Goal: Task Accomplishment & Management: Complete application form

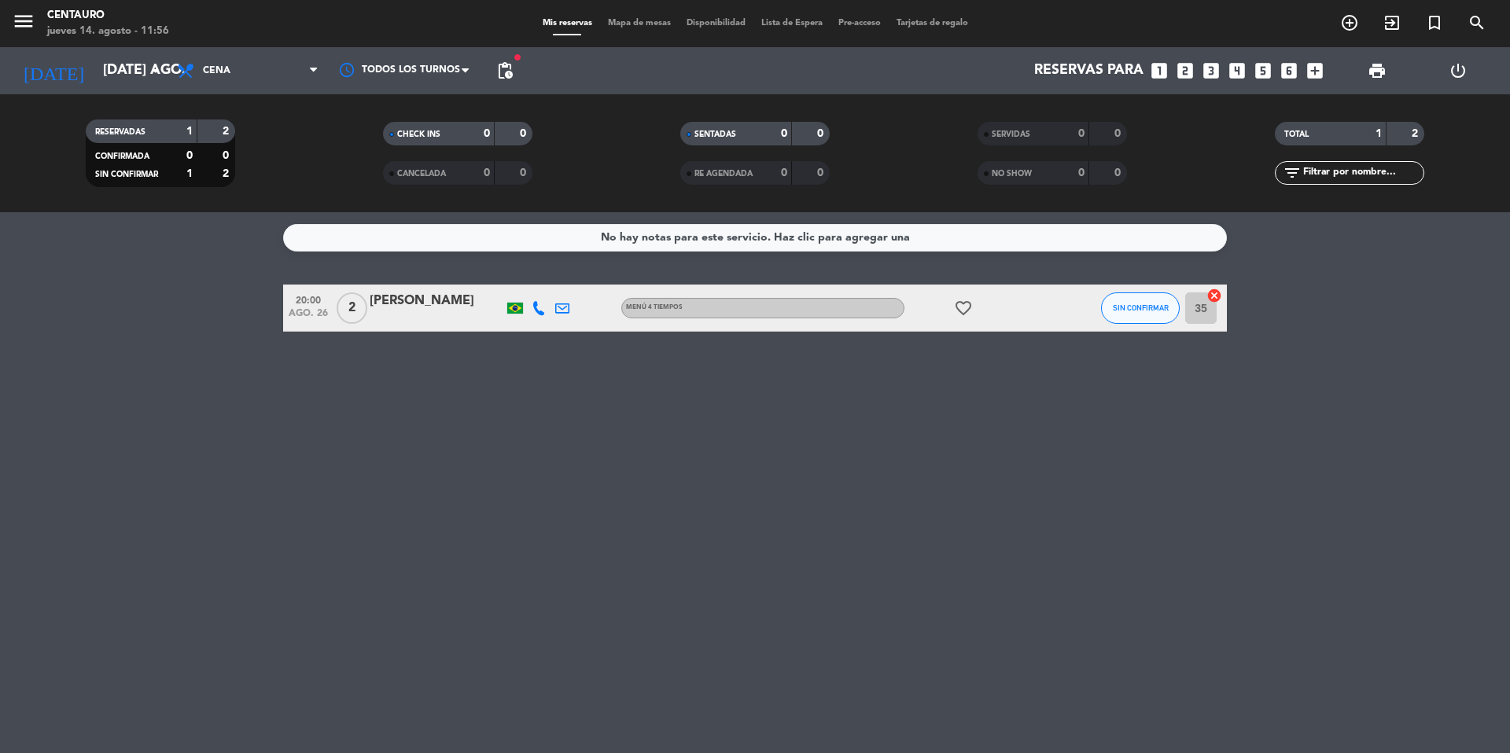
click at [153, 100] on div "RESERVADAS 1 2 CONFIRMADA 0 0 SIN CONFIRMAR 1 2 CHECK INS 0 0 CANCELADA 0 0 SEN…" at bounding box center [755, 153] width 1510 height 118
click at [154, 79] on icon "arrow_drop_down" at bounding box center [155, 70] width 19 height 19
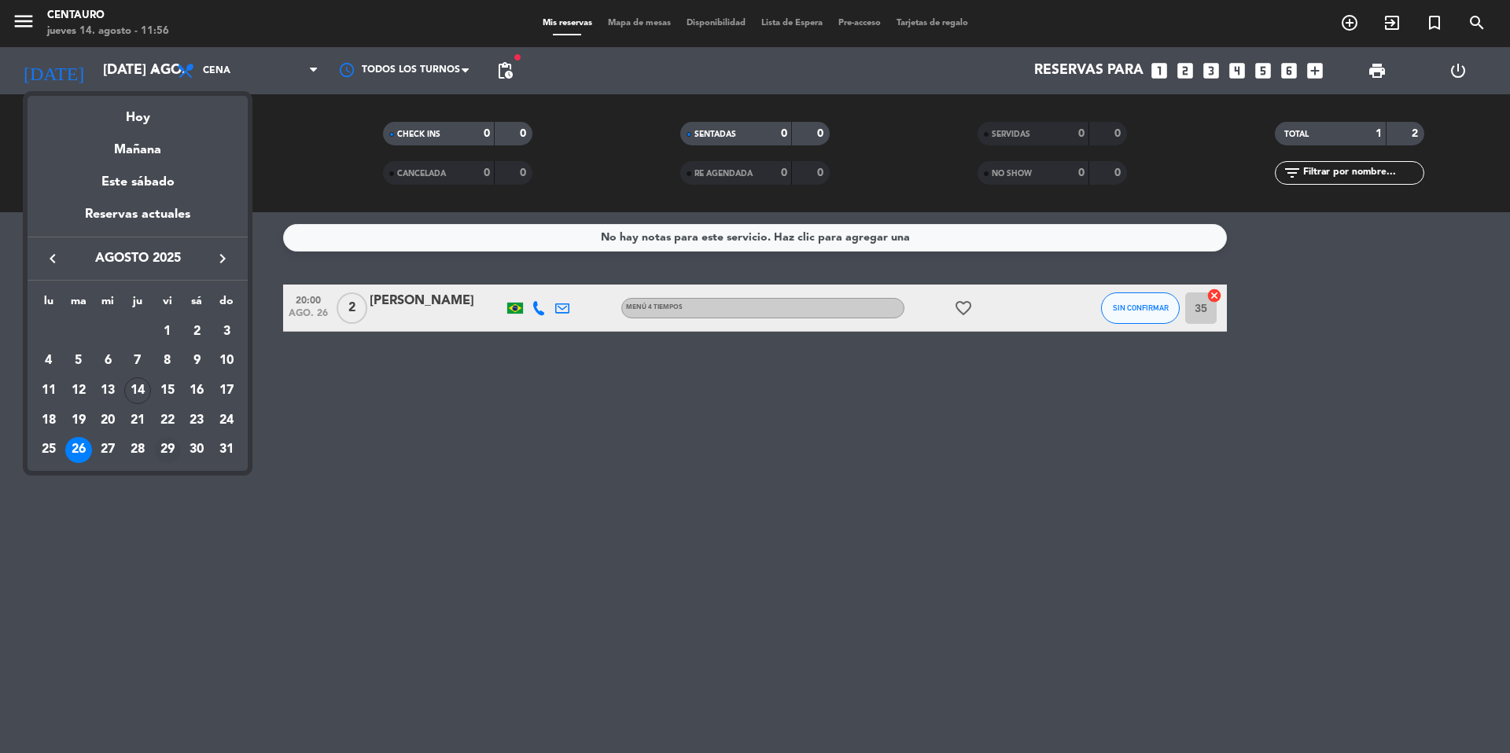
click at [160, 450] on div "29" at bounding box center [167, 450] width 27 height 27
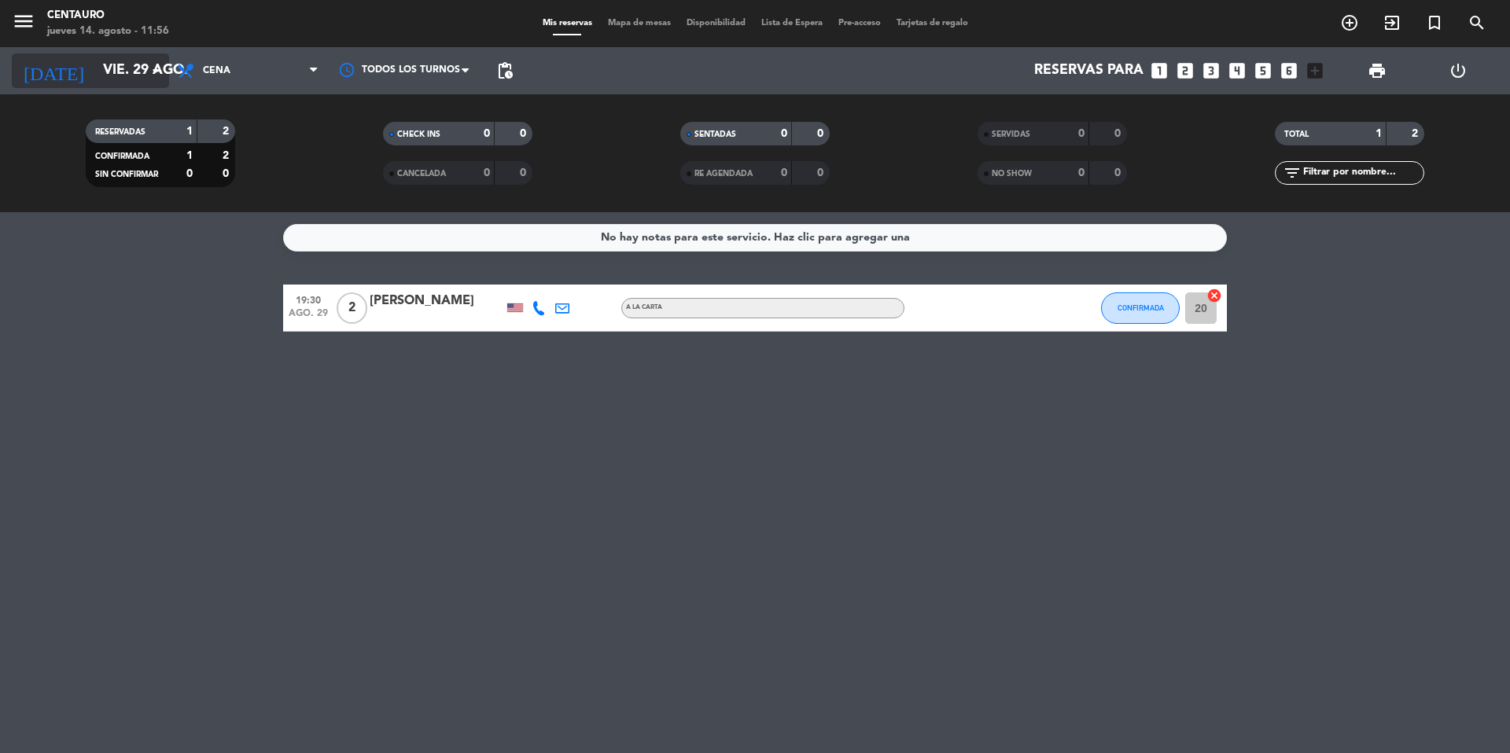
click at [137, 83] on input "vie. 29 ago." at bounding box center [186, 70] width 182 height 31
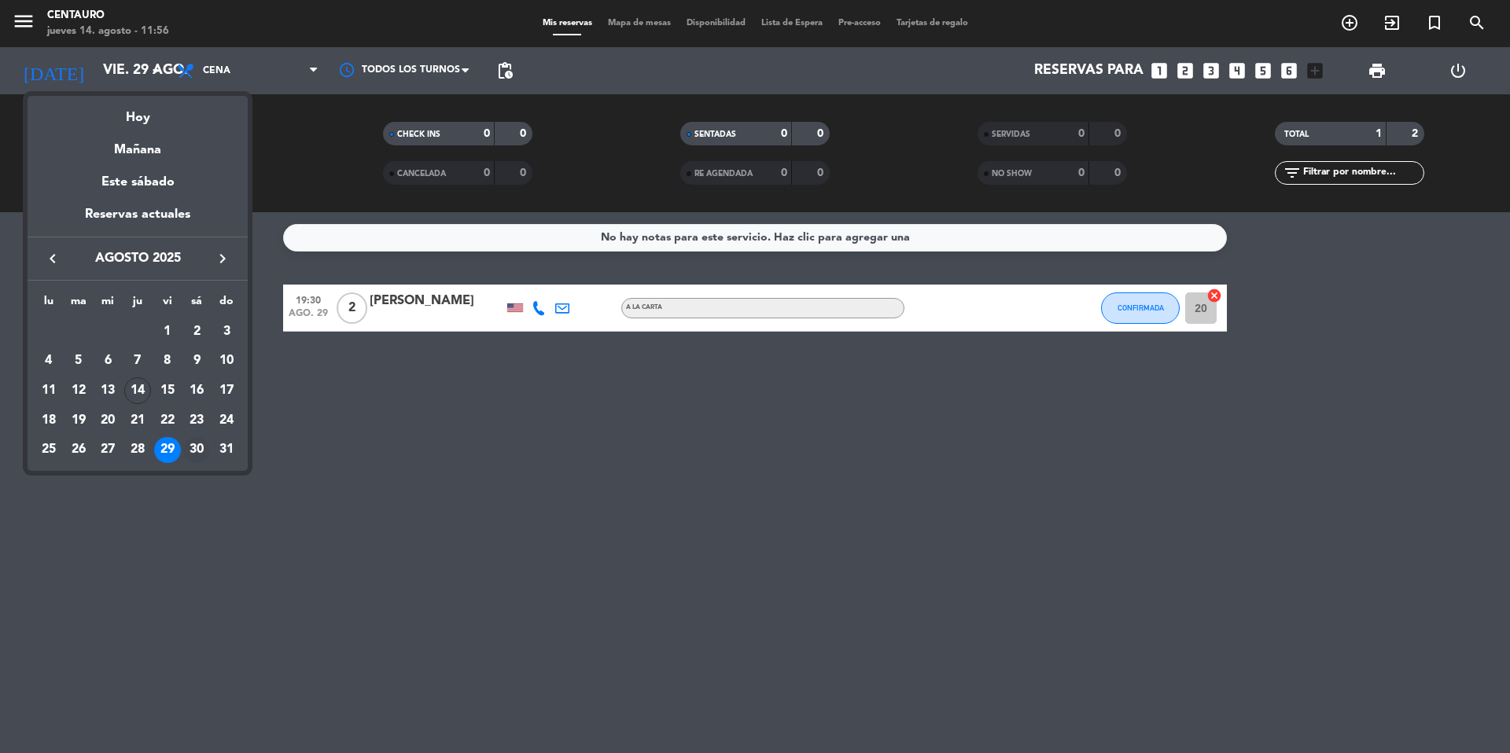
click at [200, 447] on div "30" at bounding box center [196, 450] width 27 height 27
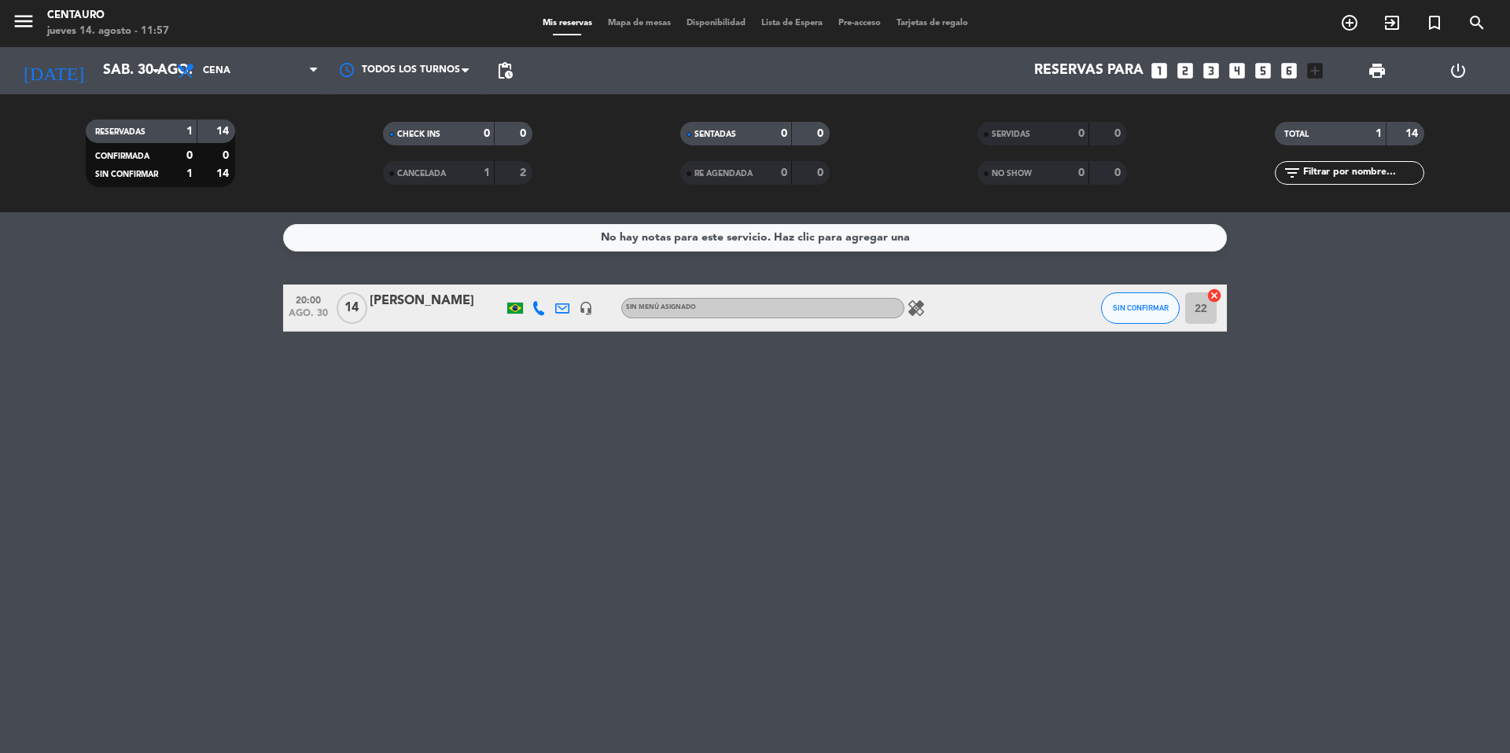
click at [373, 311] on div "[PERSON_NAME]" at bounding box center [437, 301] width 134 height 20
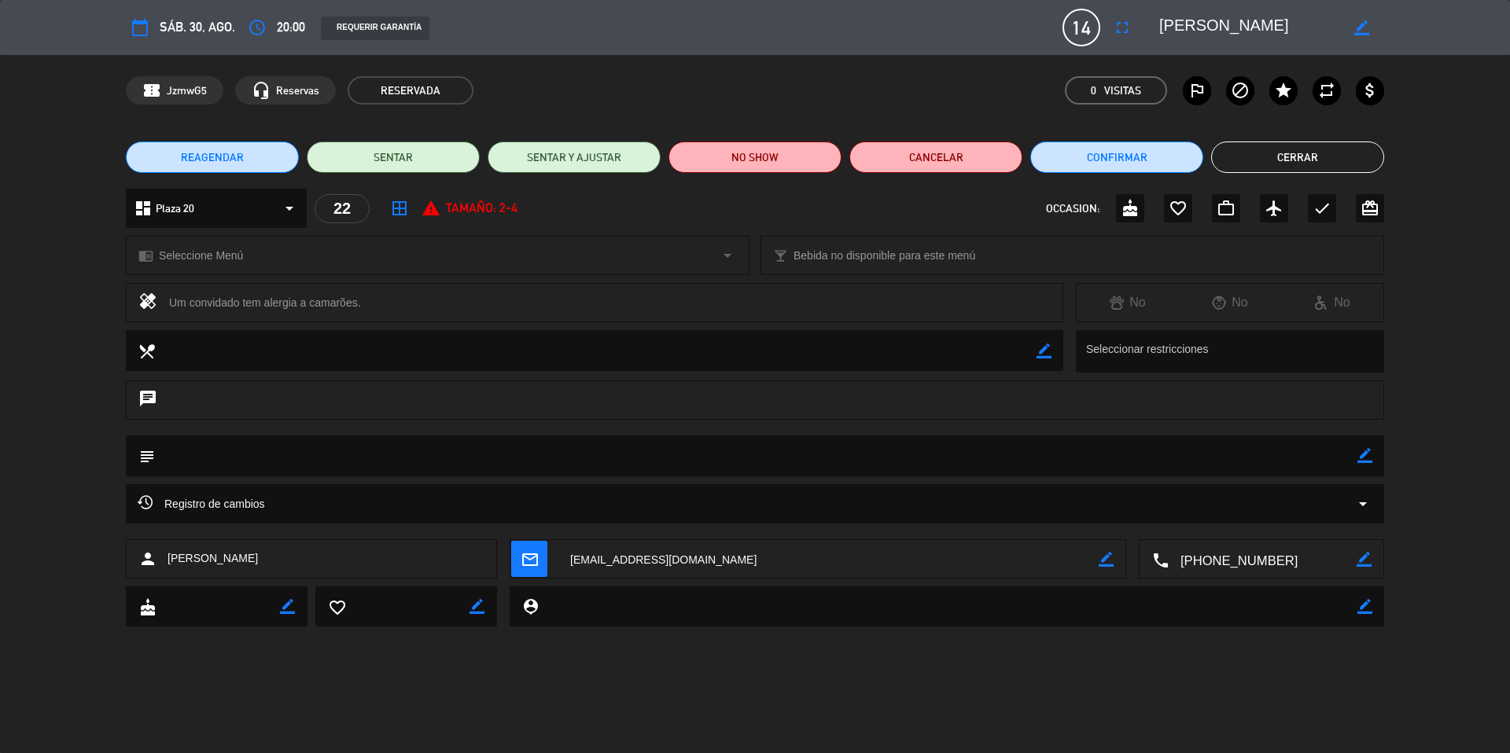
click at [1311, 161] on button "Cerrar" at bounding box center [1297, 157] width 173 height 31
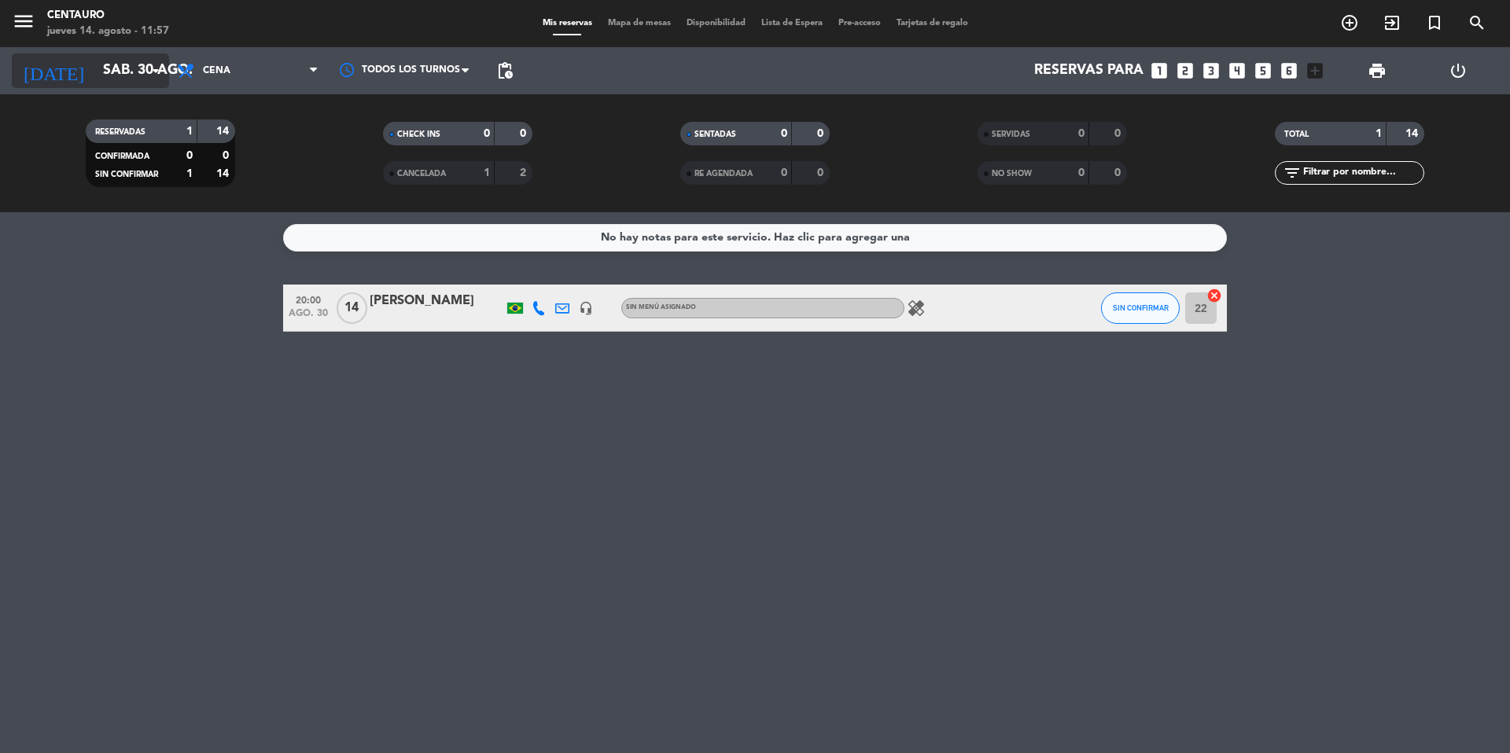
click at [149, 81] on input "sáb. 30 ago." at bounding box center [186, 70] width 182 height 31
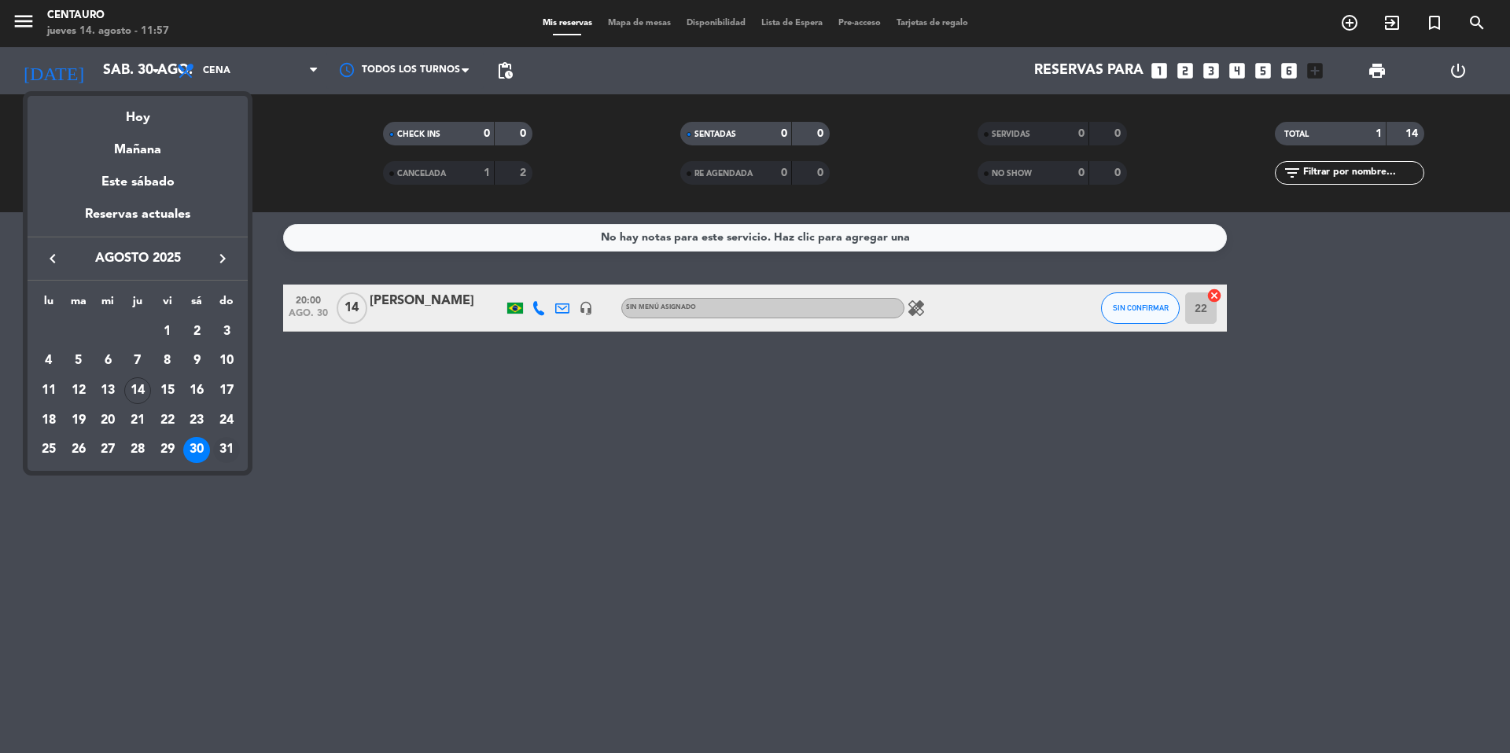
click at [228, 446] on div "31" at bounding box center [226, 450] width 27 height 27
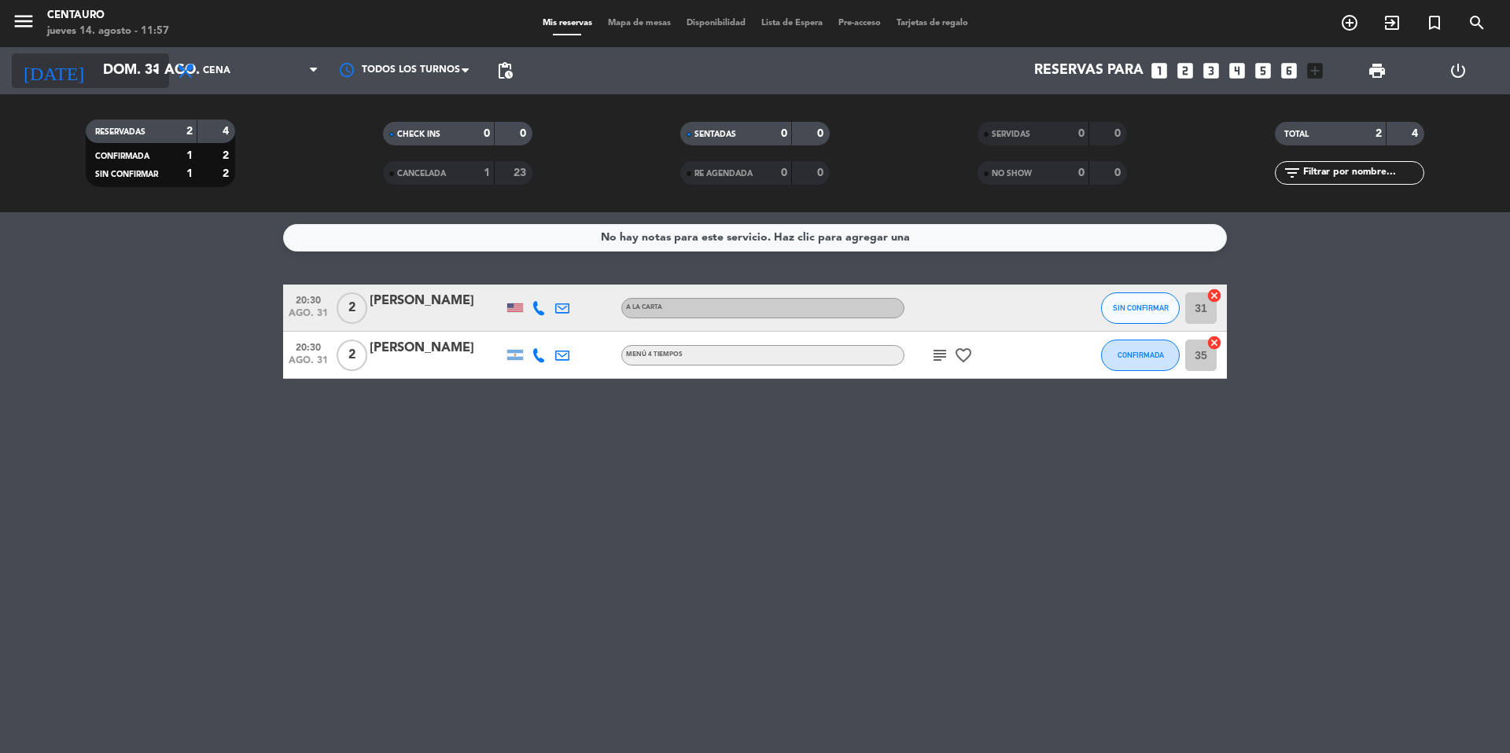
click at [121, 68] on input "dom. 31 ago." at bounding box center [186, 70] width 182 height 31
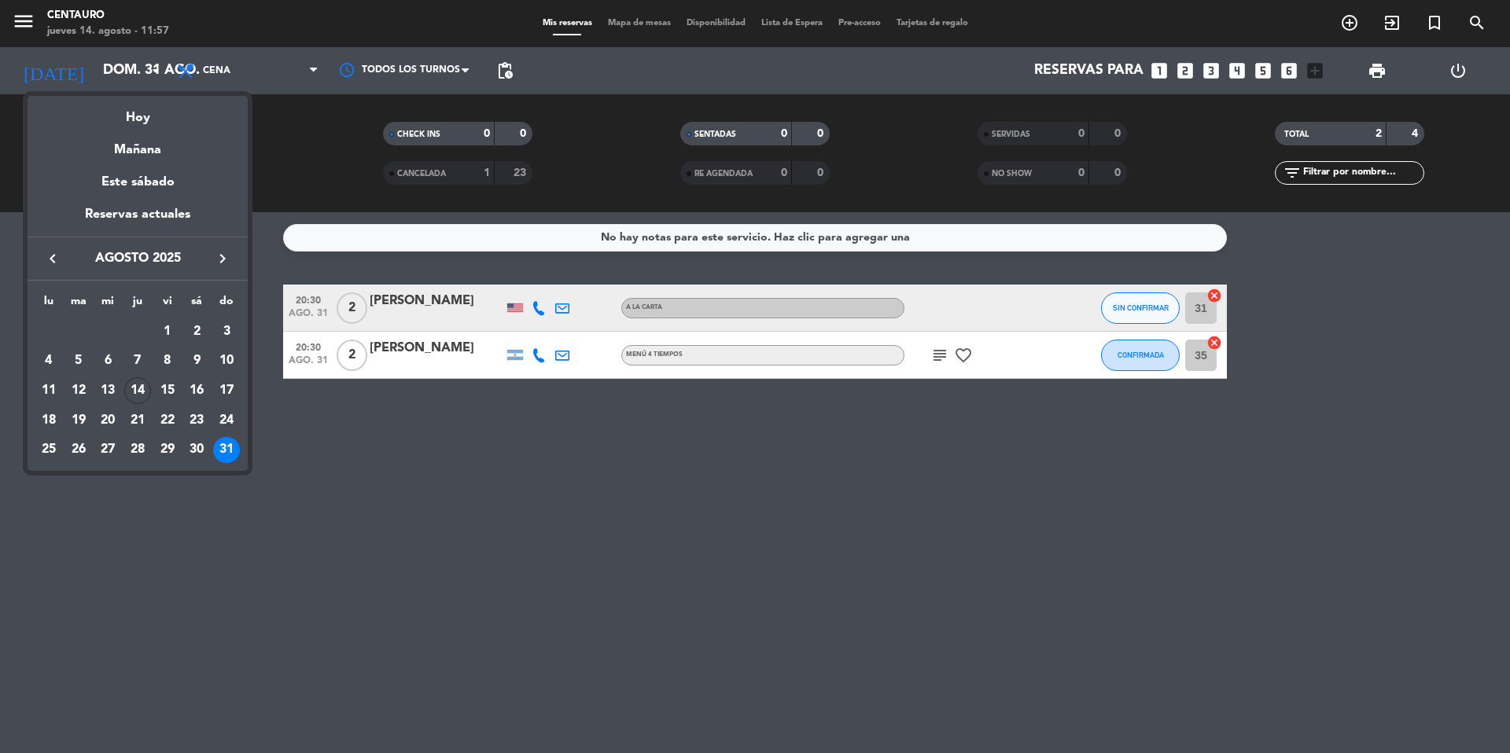
click at [215, 252] on icon "keyboard_arrow_right" at bounding box center [222, 258] width 19 height 19
click at [48, 359] on div "1" at bounding box center [48, 361] width 27 height 27
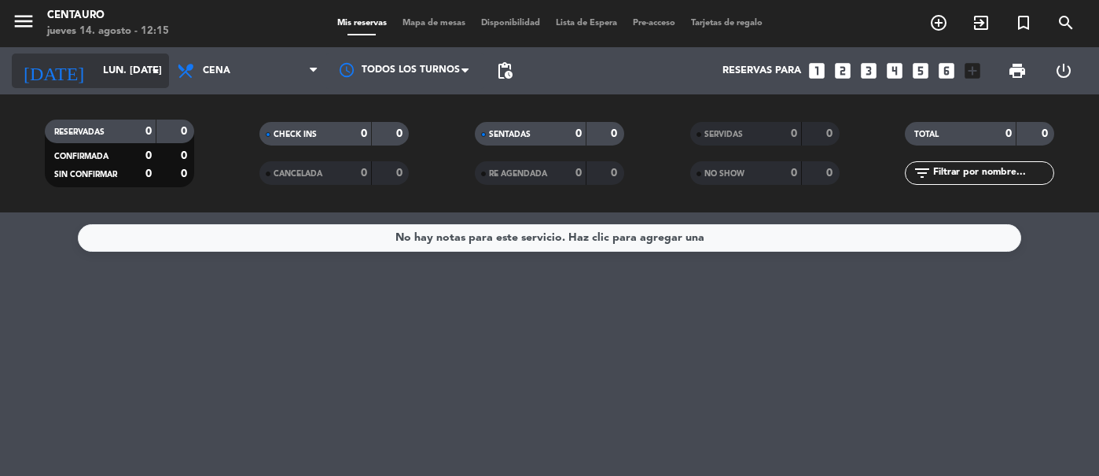
click at [127, 67] on input "lun. [DATE]" at bounding box center [162, 71] width 134 height 28
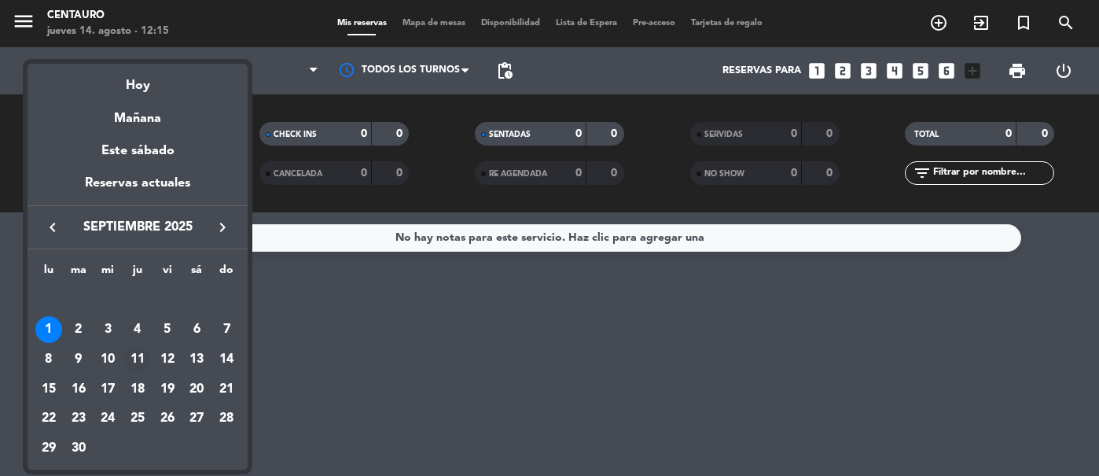
click at [145, 356] on div "11" at bounding box center [137, 359] width 27 height 27
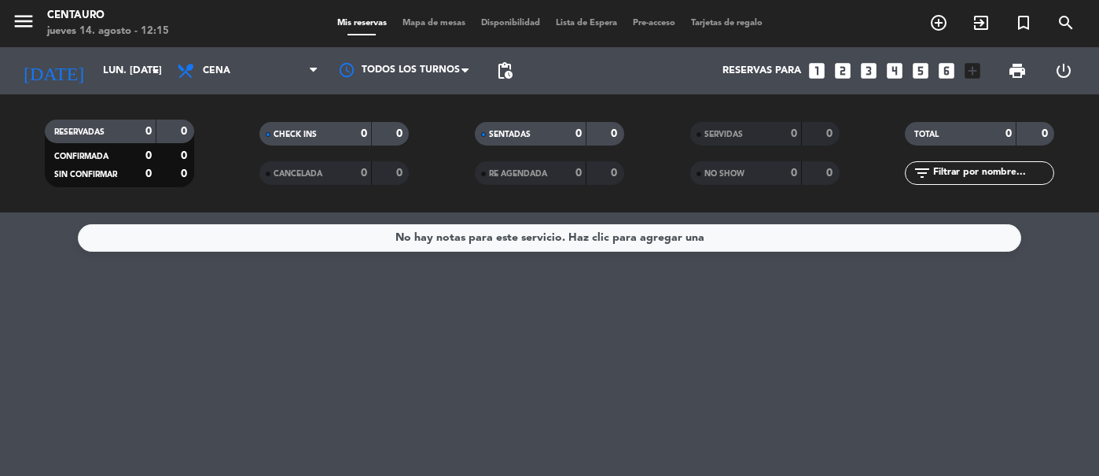
type input "[DEMOGRAPHIC_DATA] [DATE]"
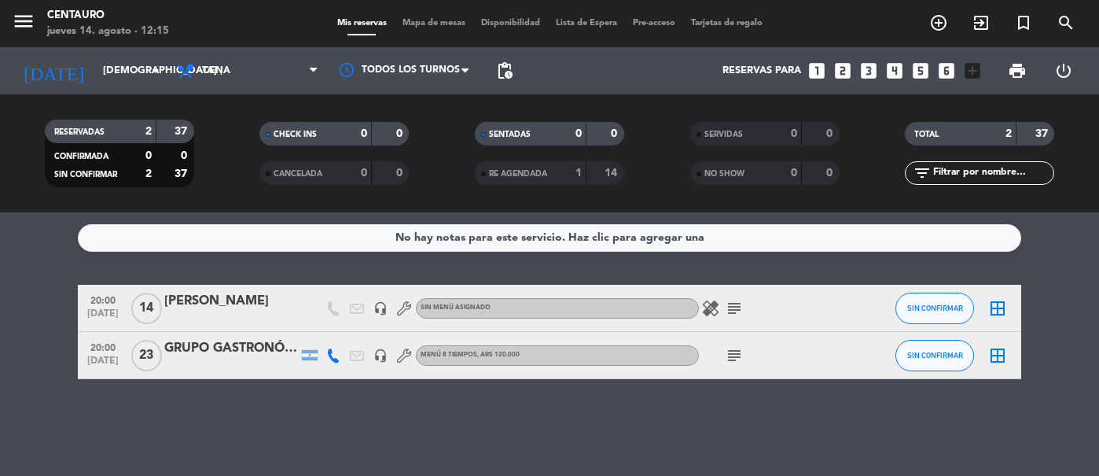
click at [407, 20] on span "Mapa de mesas" at bounding box center [434, 23] width 79 height 9
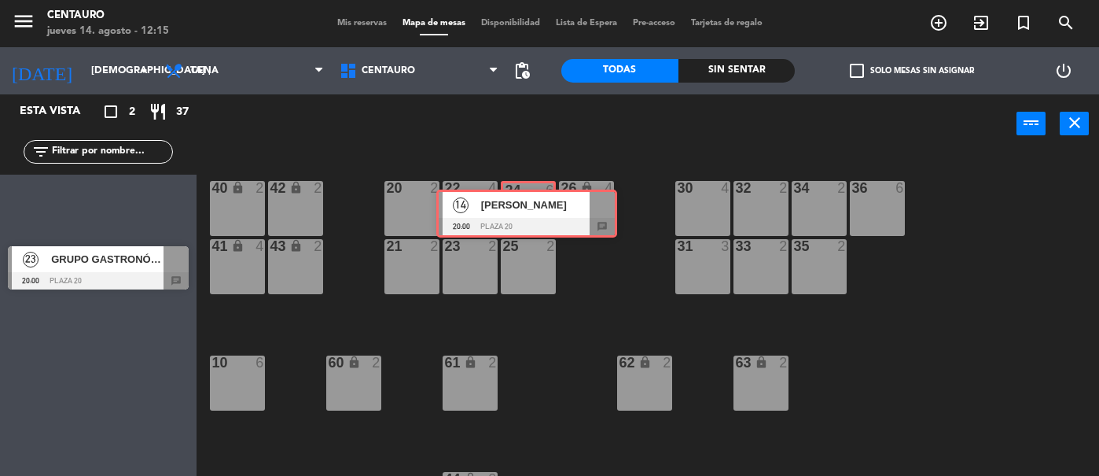
drag, startPoint x: 123, startPoint y: 199, endPoint x: 550, endPoint y: 205, distance: 427.0
click at [550, 205] on div "Esta vista crop_square 2 restaurant 37 filter_list 14 [PERSON_NAME] 20:00 Plaza…" at bounding box center [549, 284] width 1099 height 381
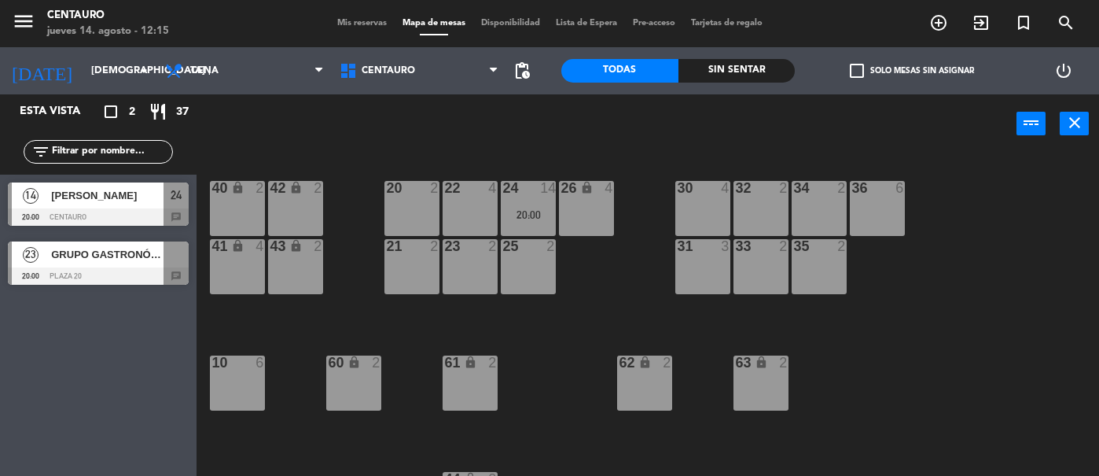
click at [533, 212] on div "20:00" at bounding box center [528, 214] width 55 height 11
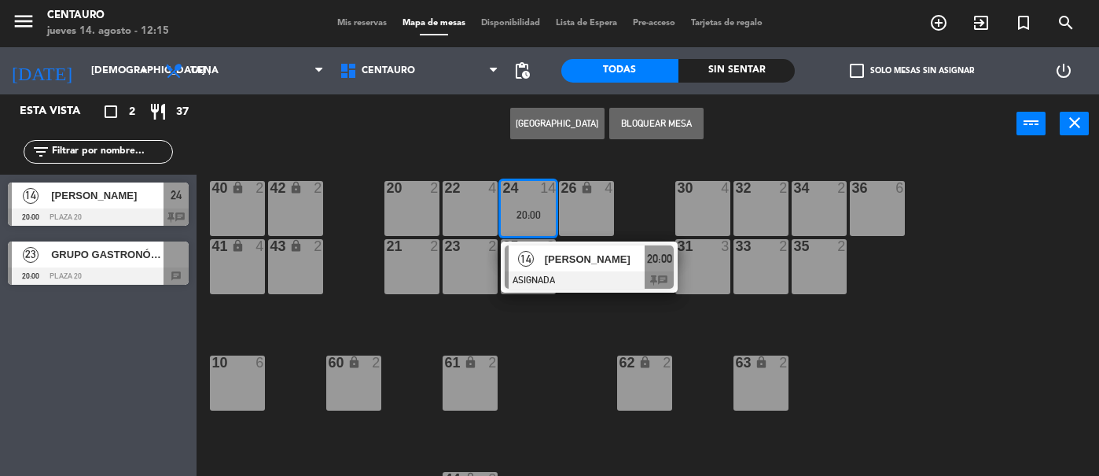
click at [666, 128] on button "Bloquear Mesa" at bounding box center [656, 123] width 94 height 31
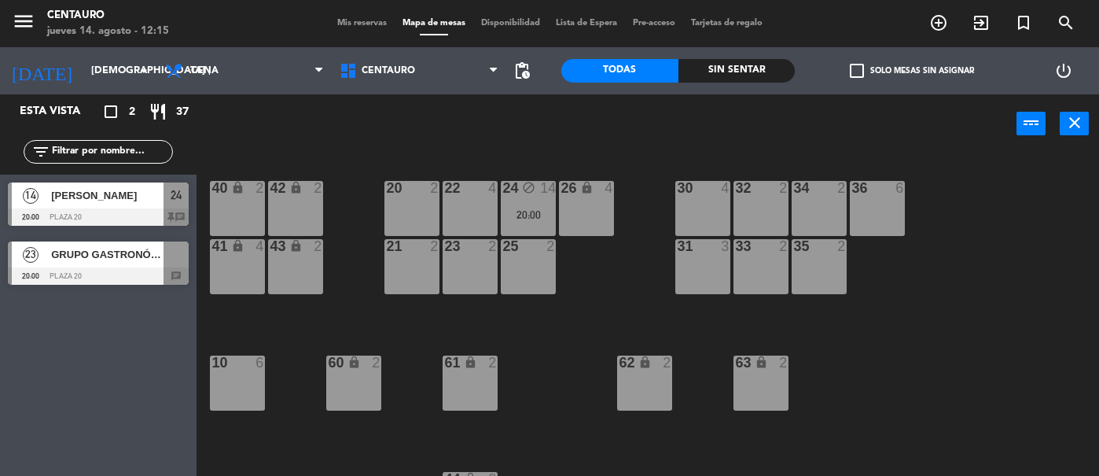
click at [486, 200] on div "22 4" at bounding box center [470, 208] width 55 height 55
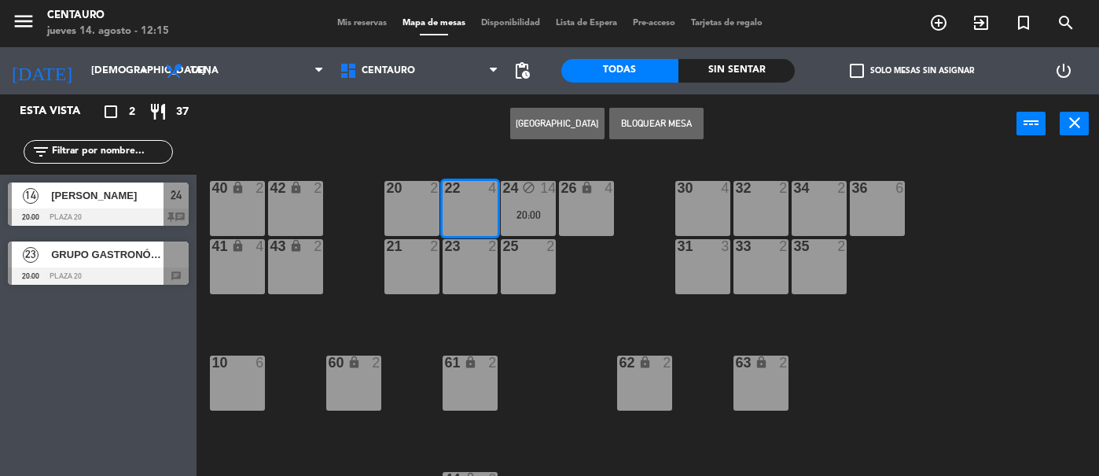
click at [662, 131] on button "Bloquear Mesa" at bounding box center [656, 123] width 94 height 31
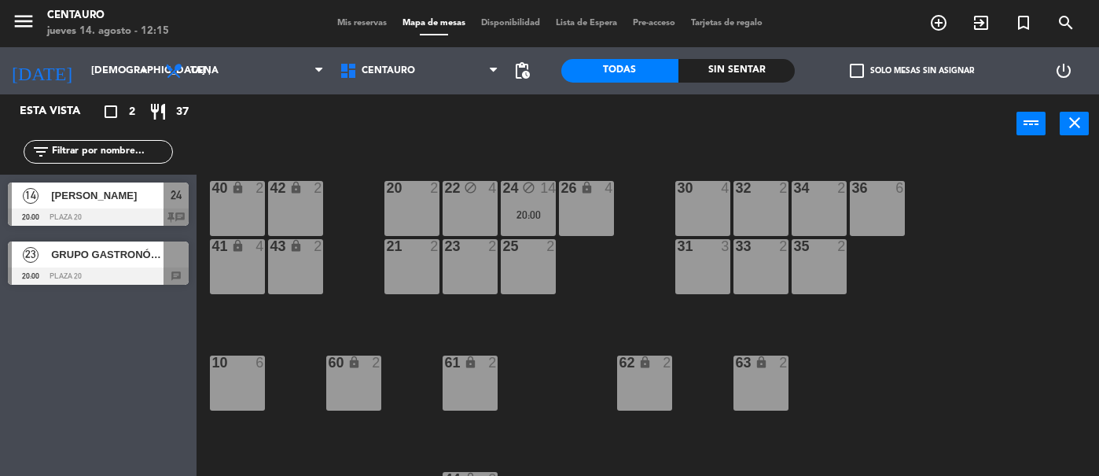
click at [539, 257] on div "25 2" at bounding box center [528, 266] width 55 height 55
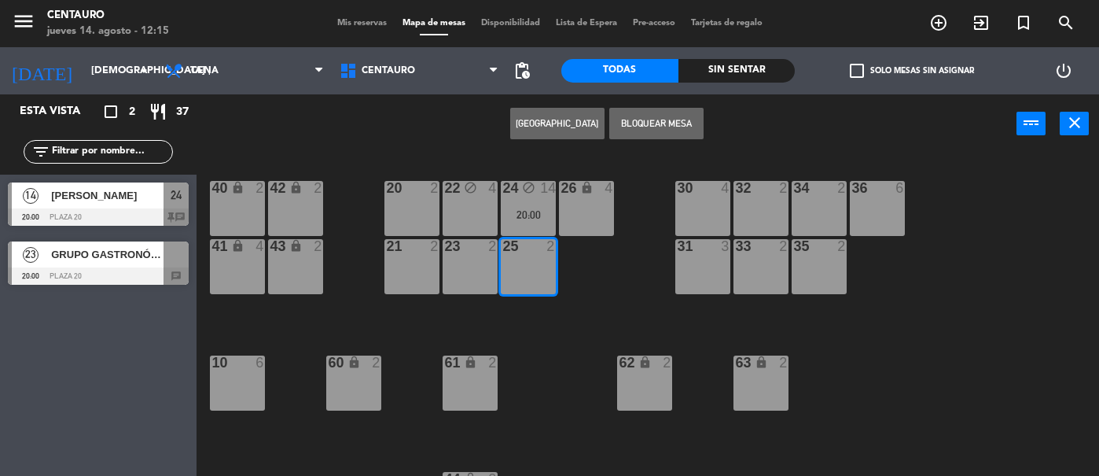
click at [643, 124] on button "Bloquear Mesa" at bounding box center [656, 123] width 94 height 31
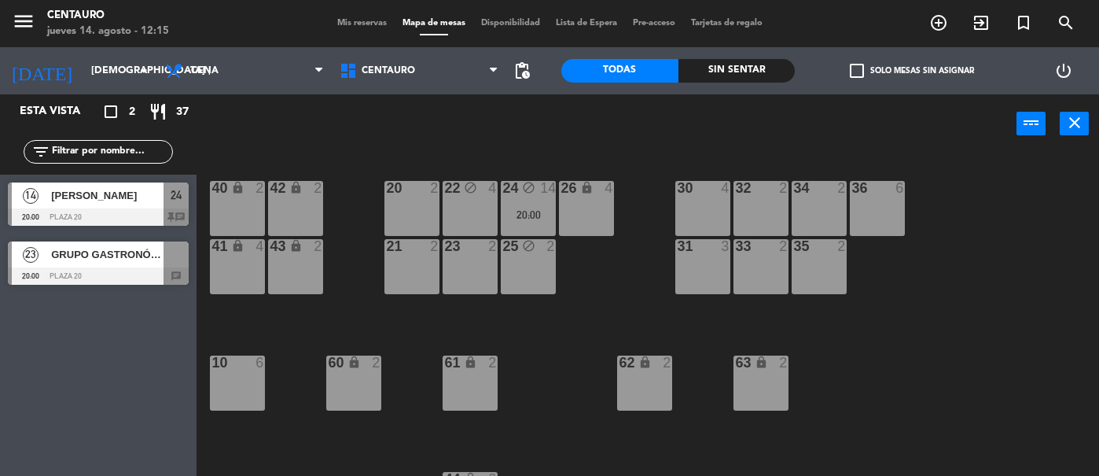
click at [476, 275] on div "23 2" at bounding box center [470, 266] width 55 height 55
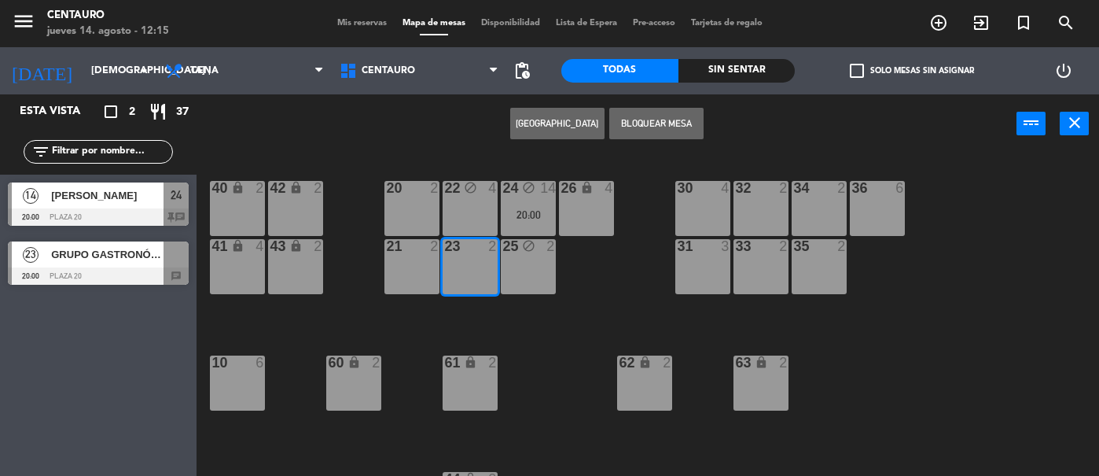
click at [667, 119] on button "Bloquear Mesa" at bounding box center [656, 123] width 94 height 31
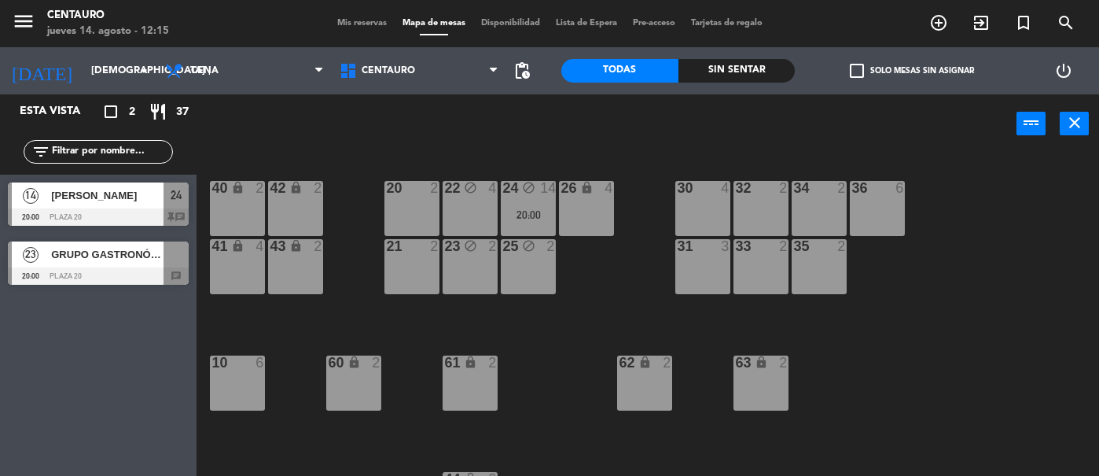
click at [406, 234] on div "20 2" at bounding box center [411, 208] width 55 height 55
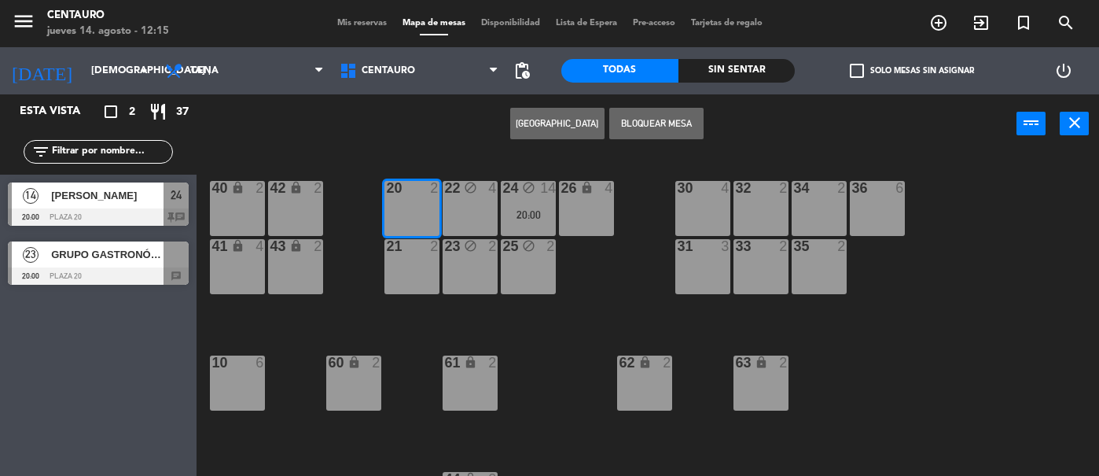
click at [657, 133] on button "Bloquear Mesa" at bounding box center [656, 123] width 94 height 31
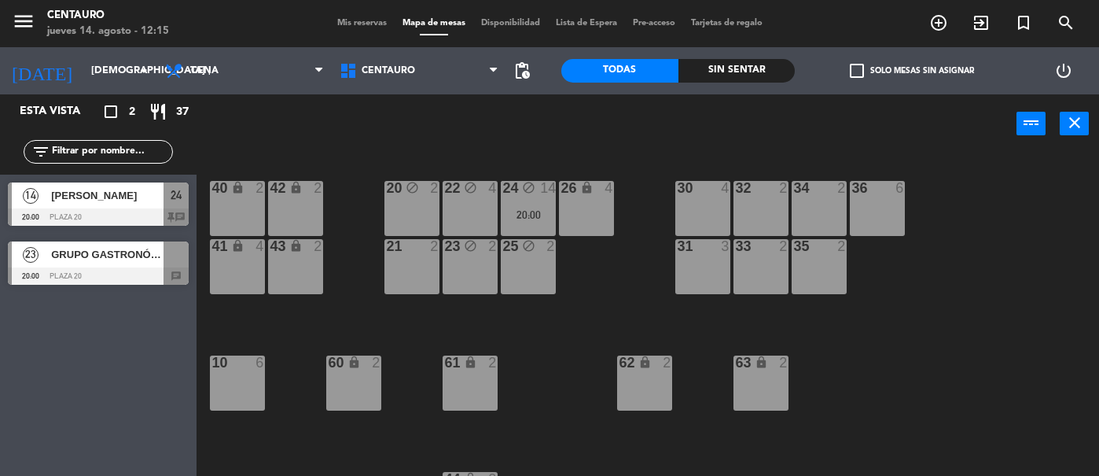
click at [410, 269] on div "21 2" at bounding box center [411, 266] width 55 height 55
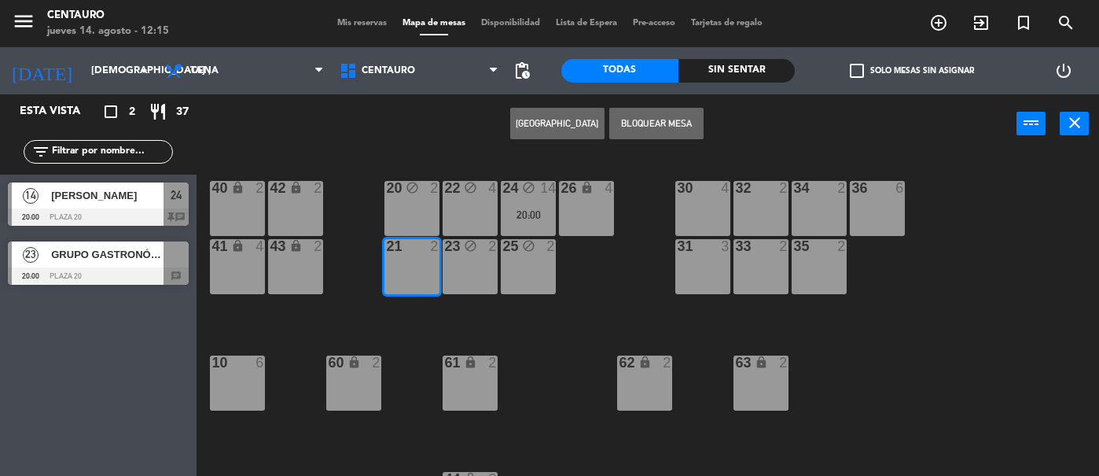
click at [656, 130] on button "Bloquear Mesa" at bounding box center [656, 123] width 94 height 31
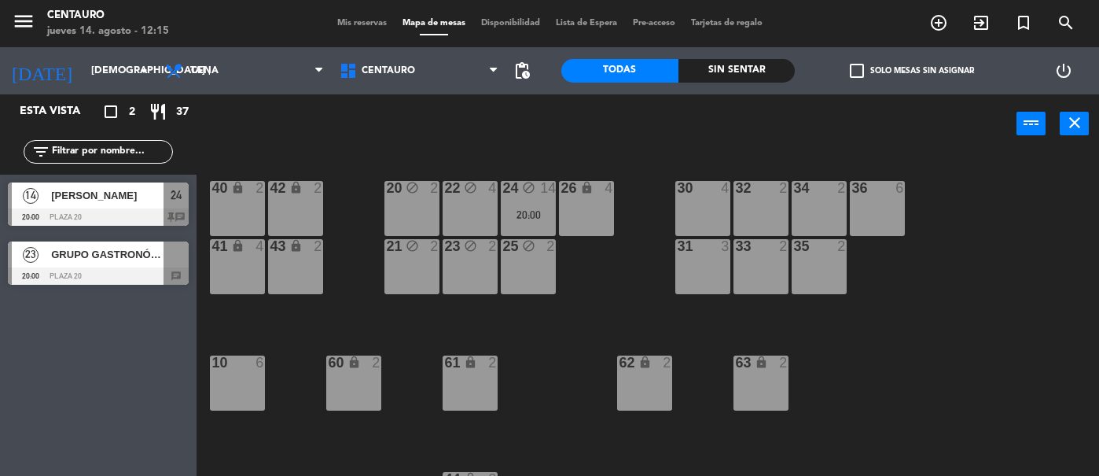
click at [292, 255] on div "43 lock 2" at bounding box center [295, 266] width 55 height 55
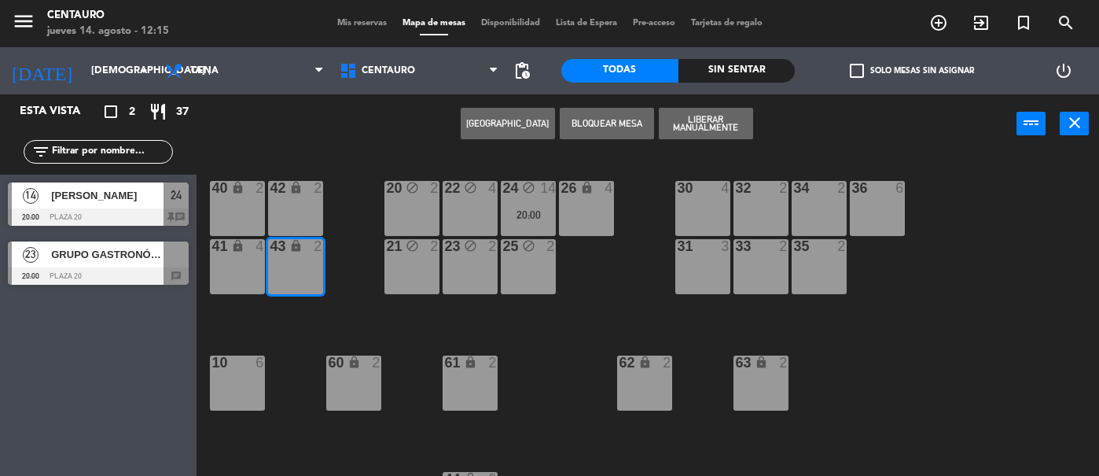
click at [693, 111] on button "Liberar Manualmente" at bounding box center [706, 123] width 94 height 31
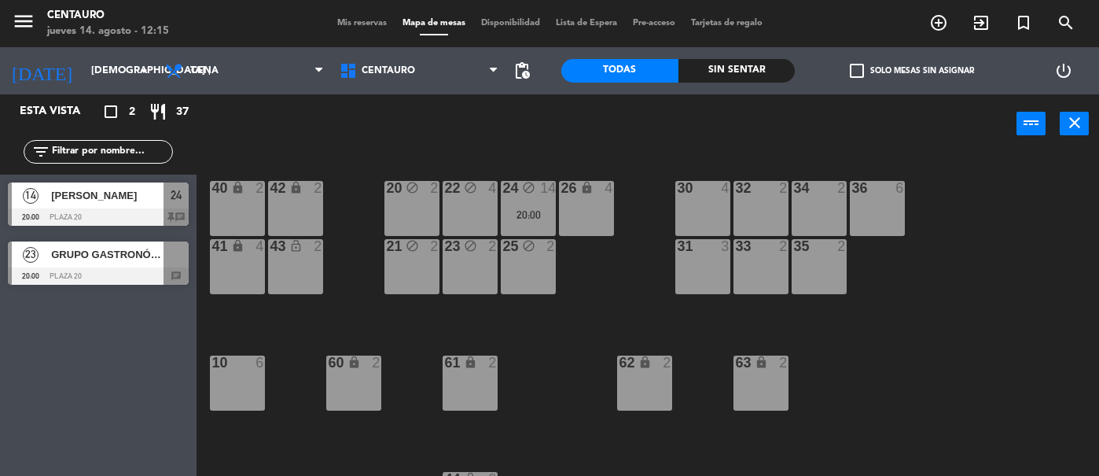
click at [285, 198] on div "42 lock 2" at bounding box center [295, 208] width 55 height 55
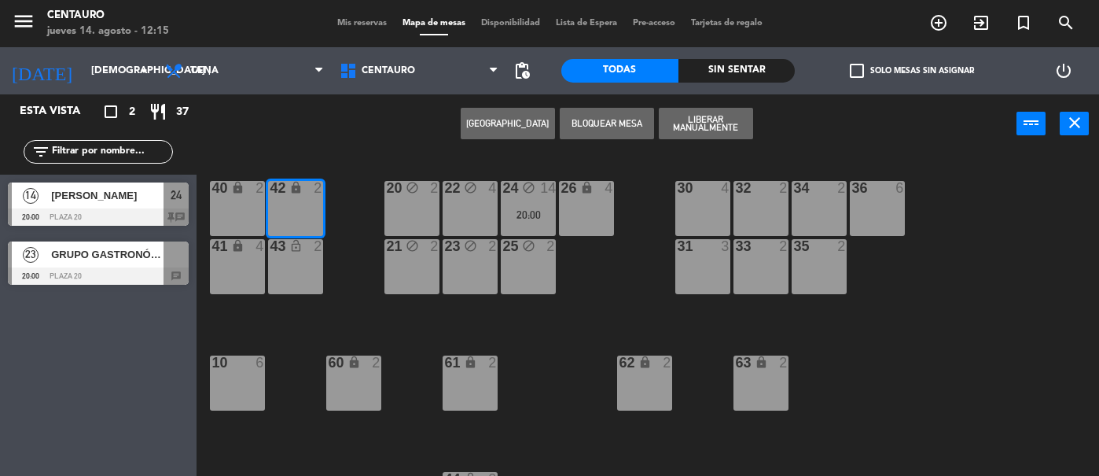
click at [687, 126] on button "Liberar Manualmente" at bounding box center [706, 123] width 94 height 31
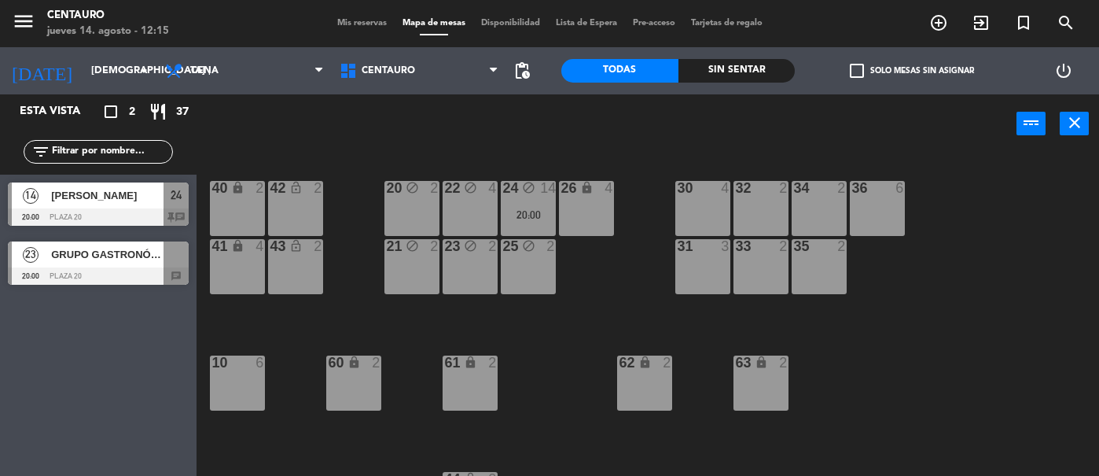
click at [231, 204] on div "40 lock 2" at bounding box center [237, 208] width 55 height 55
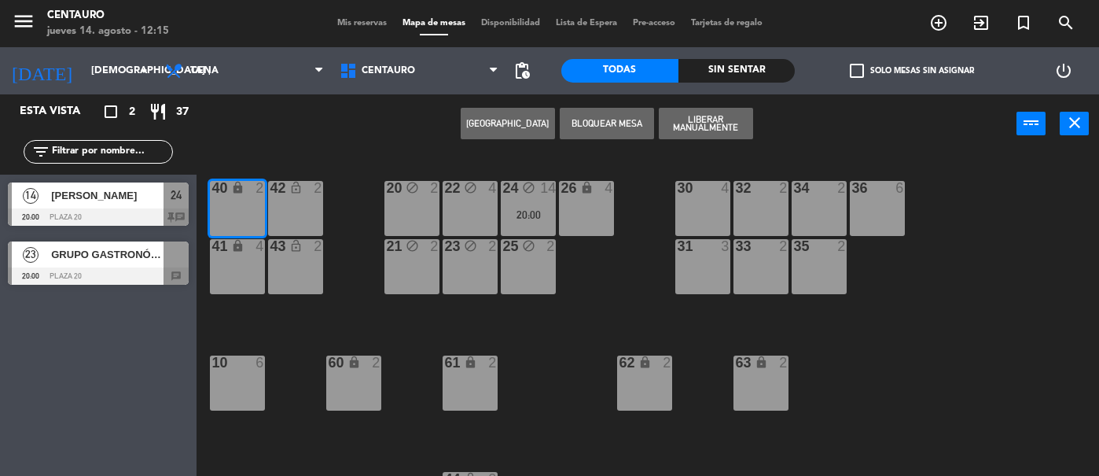
click at [691, 127] on button "Liberar Manualmente" at bounding box center [706, 123] width 94 height 31
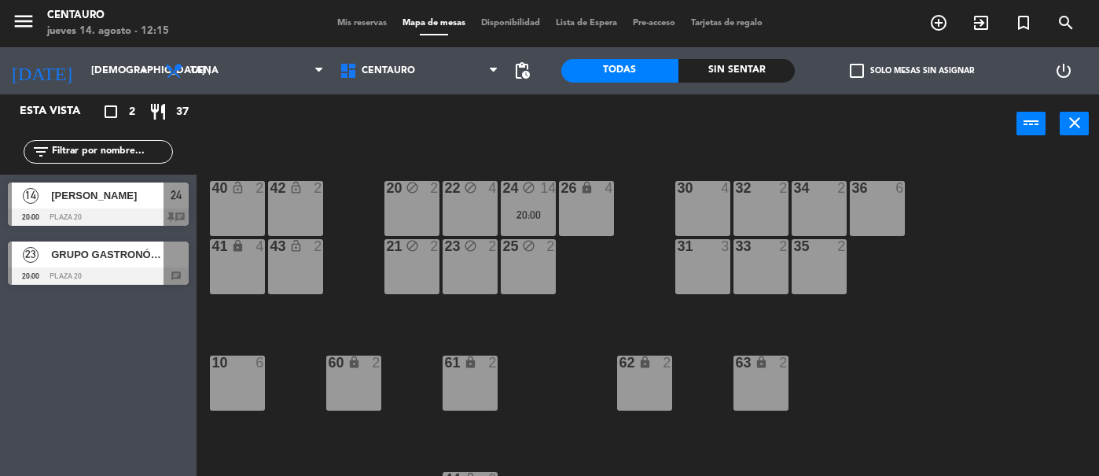
click at [241, 263] on div "41 lock 4" at bounding box center [237, 266] width 55 height 55
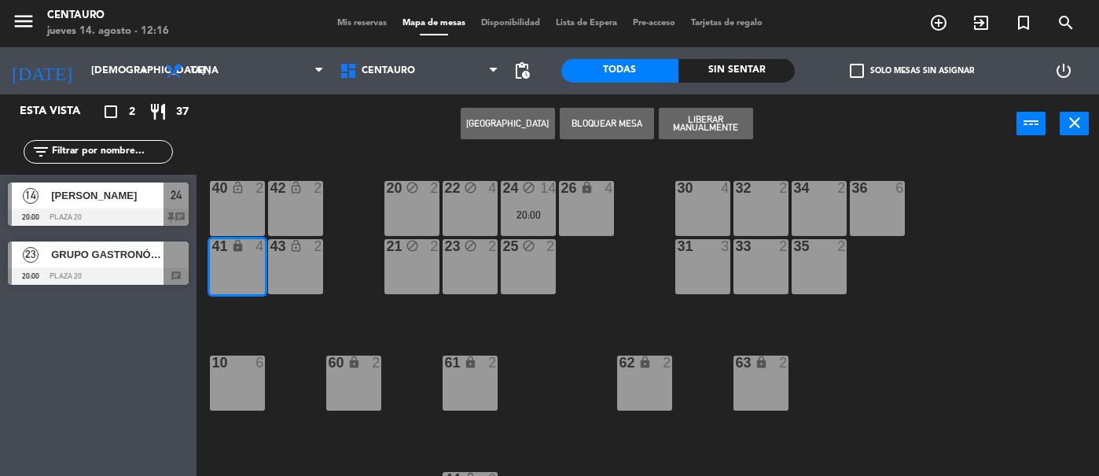
click at [701, 137] on button "Liberar Manualmente" at bounding box center [706, 123] width 94 height 31
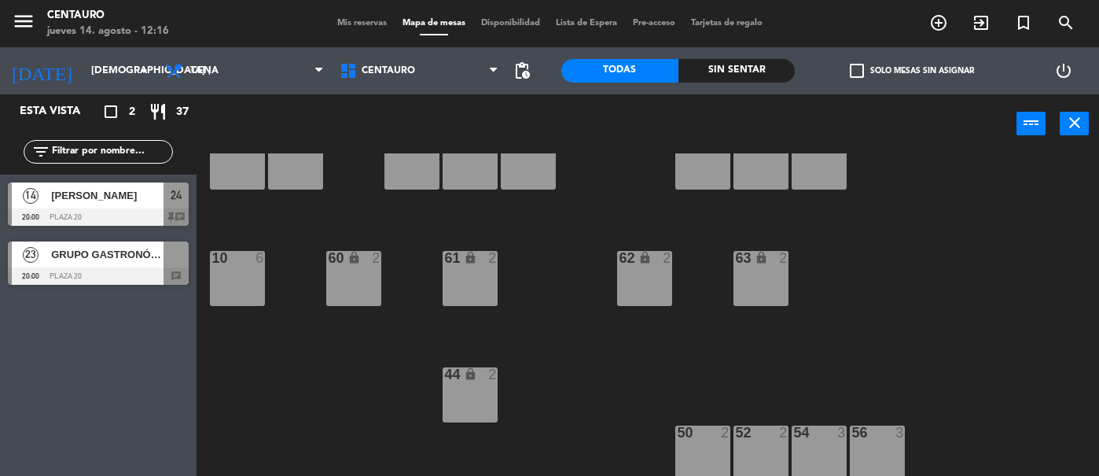
scroll to position [167, 0]
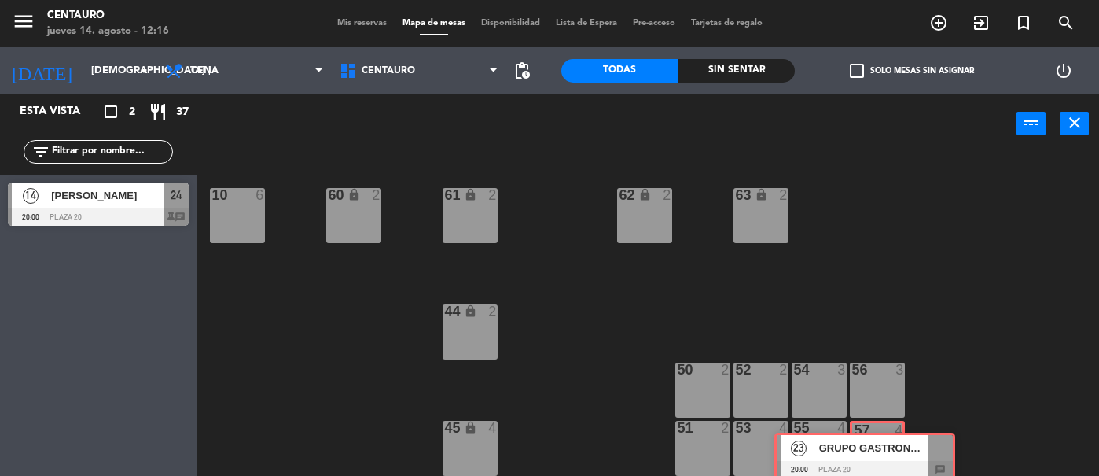
drag, startPoint x: 96, startPoint y: 256, endPoint x: 863, endPoint y: 447, distance: 790.0
click at [863, 447] on div "Esta vista crop_square 2 restaurant 37 filter_list 14 [PERSON_NAME] 20:00 Plaza…" at bounding box center [549, 284] width 1099 height 381
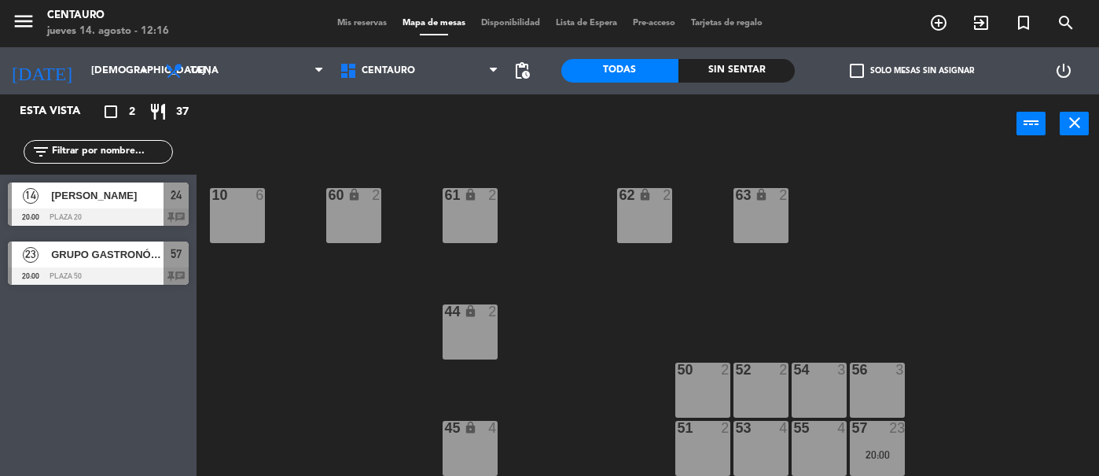
click at [885, 392] on div "56 3" at bounding box center [877, 389] width 55 height 55
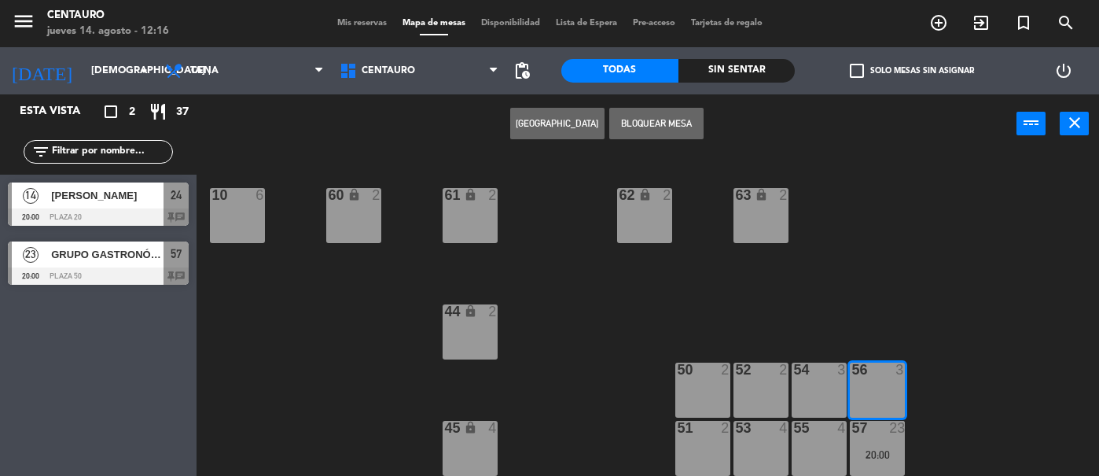
click at [673, 127] on button "Bloquear Mesa" at bounding box center [656, 123] width 94 height 31
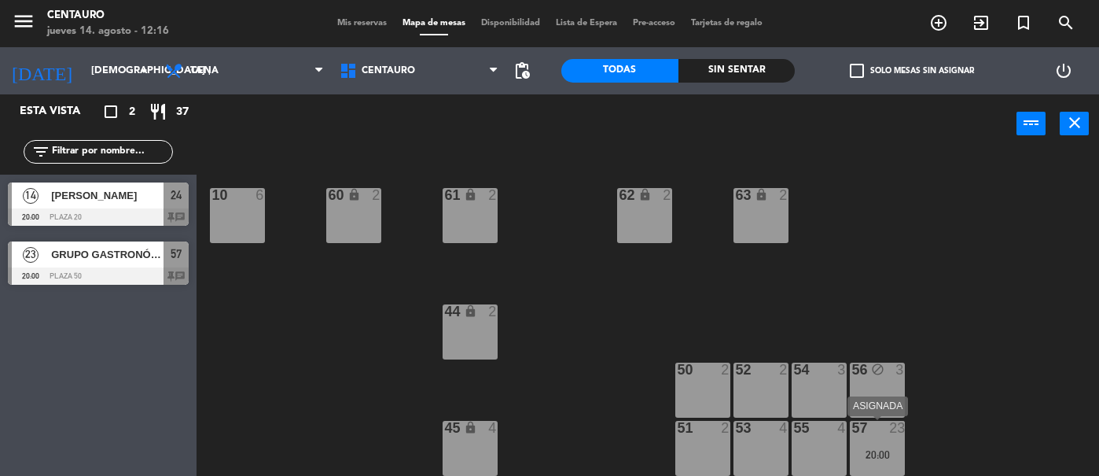
click at [875, 451] on div "20:00" at bounding box center [877, 454] width 55 height 11
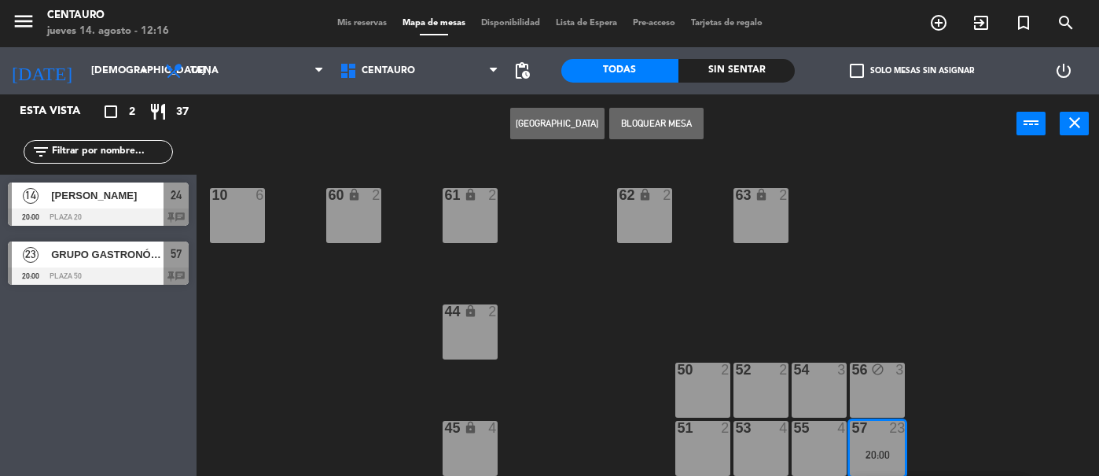
click at [689, 128] on button "Bloquear Mesa" at bounding box center [656, 123] width 94 height 31
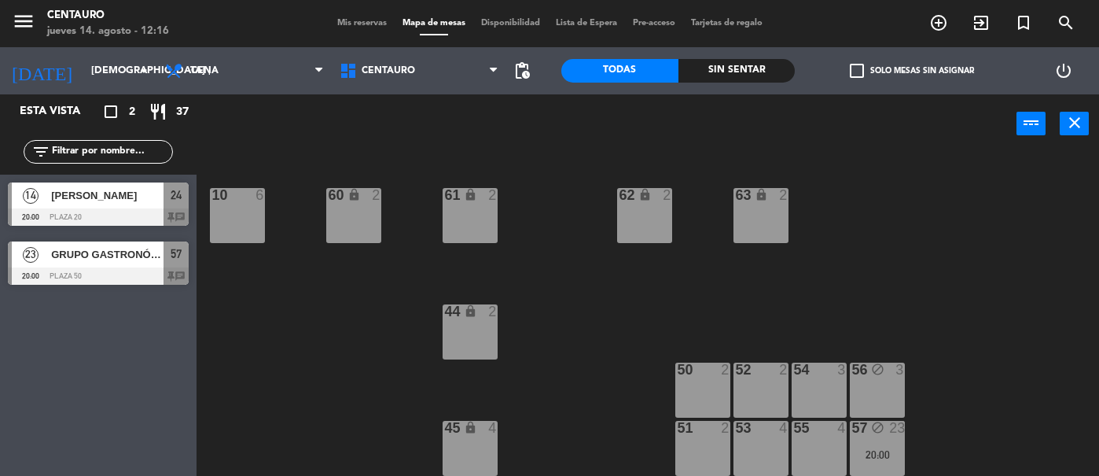
click at [831, 392] on div "54 3" at bounding box center [819, 389] width 55 height 55
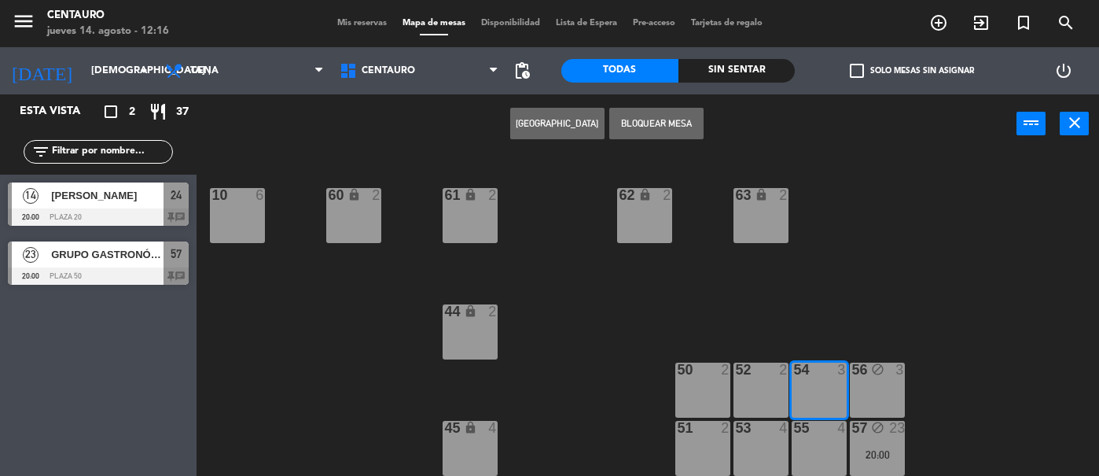
click at [685, 123] on button "Bloquear Mesa" at bounding box center [656, 123] width 94 height 31
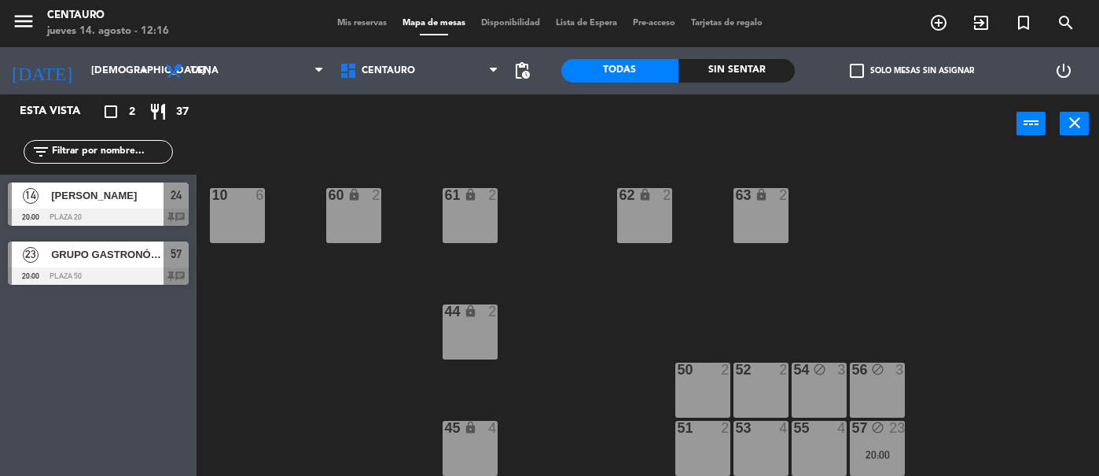
click at [763, 391] on div "52 2" at bounding box center [761, 389] width 55 height 55
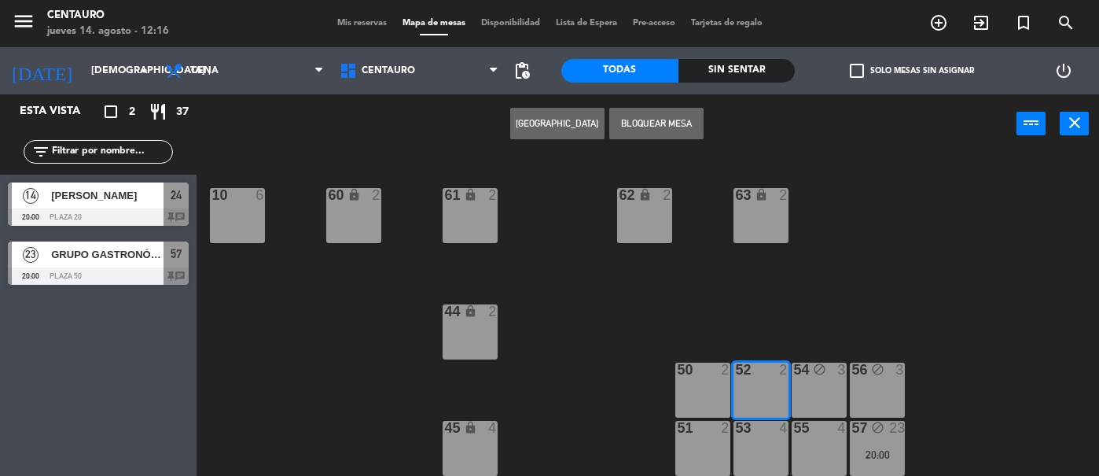
click at [681, 135] on button "Bloquear Mesa" at bounding box center [656, 123] width 94 height 31
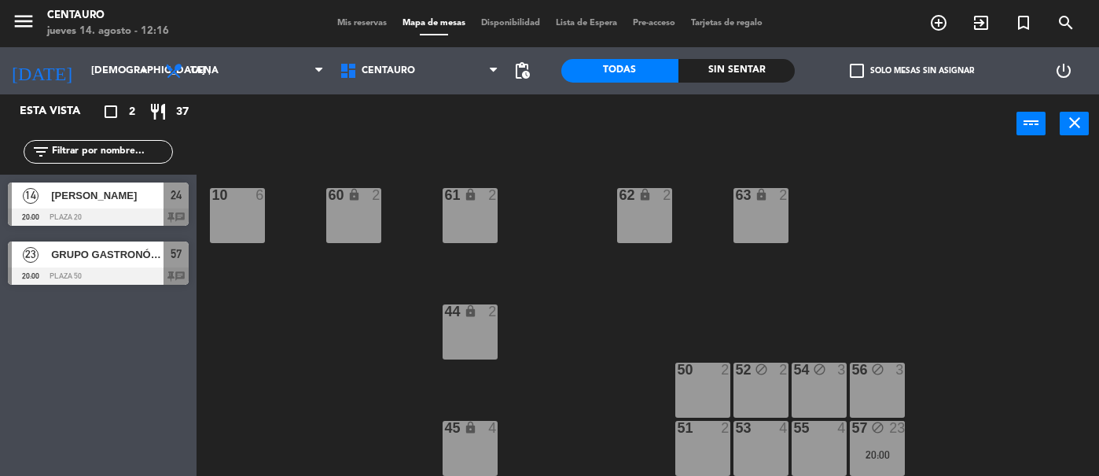
click at [698, 381] on div "50 2" at bounding box center [702, 389] width 55 height 55
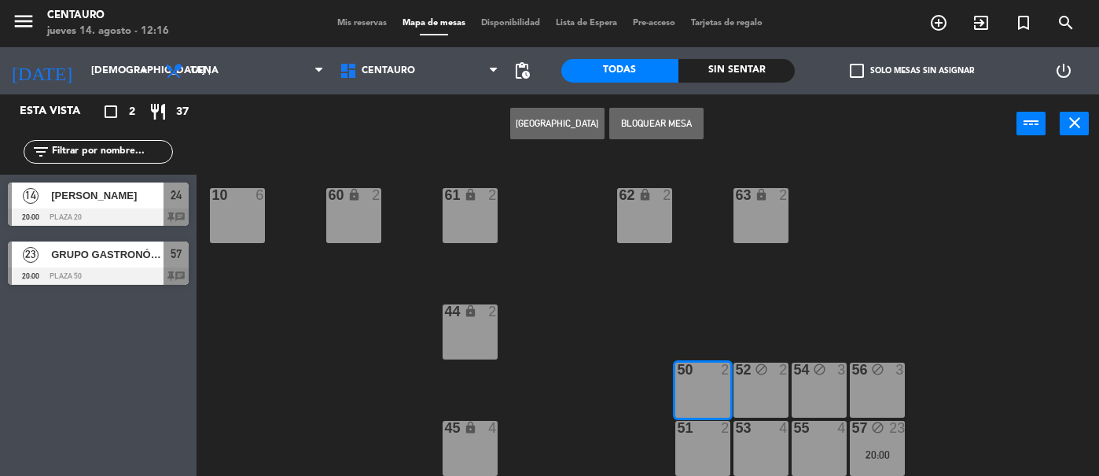
click at [671, 125] on button "Bloquear Mesa" at bounding box center [656, 123] width 94 height 31
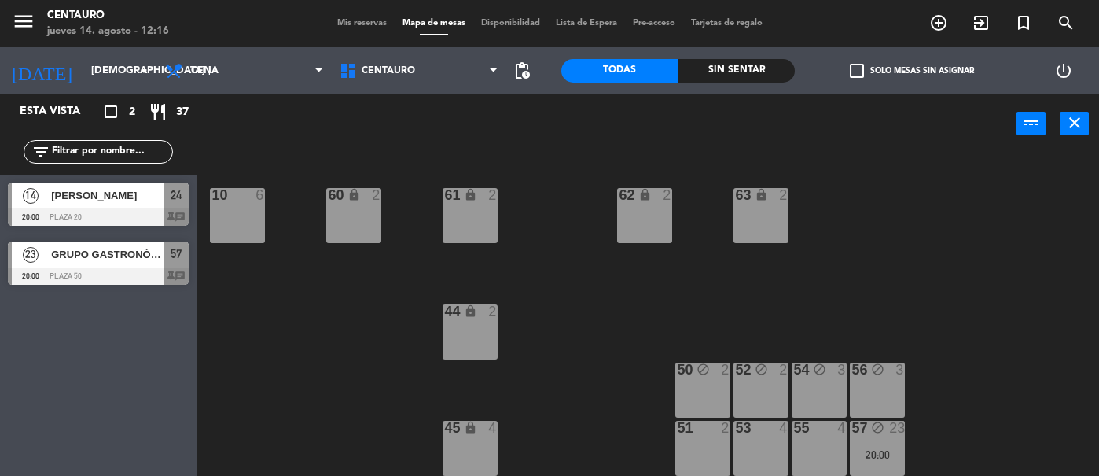
click at [709, 442] on div "51 2" at bounding box center [702, 448] width 55 height 55
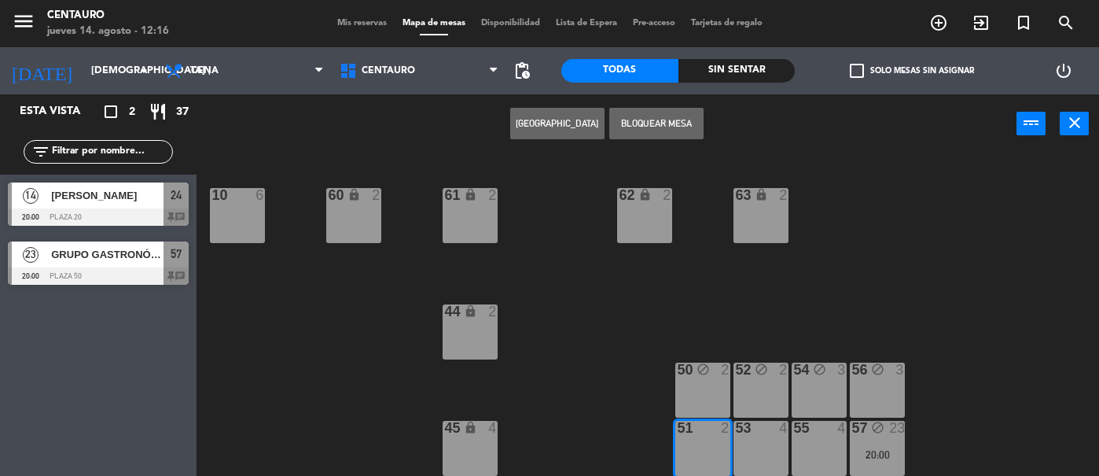
click at [686, 123] on button "Bloquear Mesa" at bounding box center [656, 123] width 94 height 31
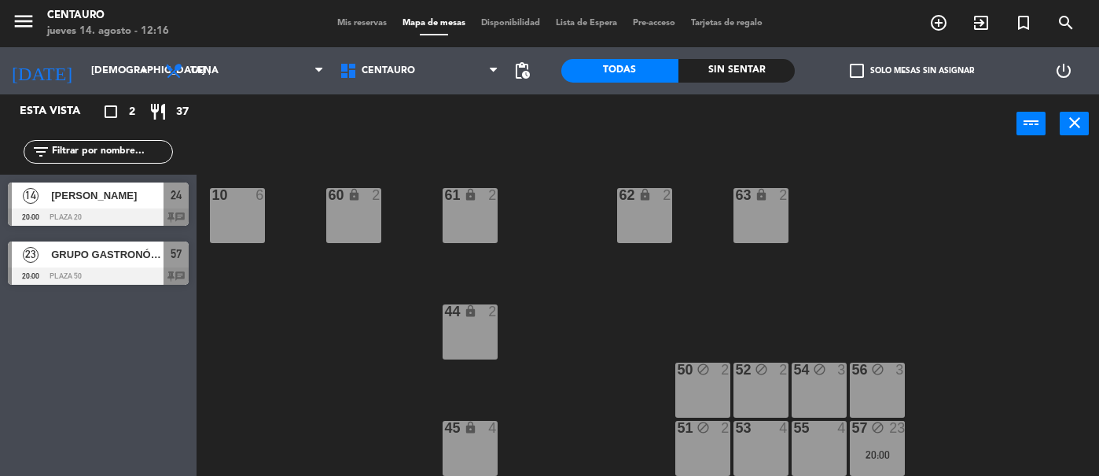
click at [771, 452] on div "53 4" at bounding box center [761, 448] width 55 height 55
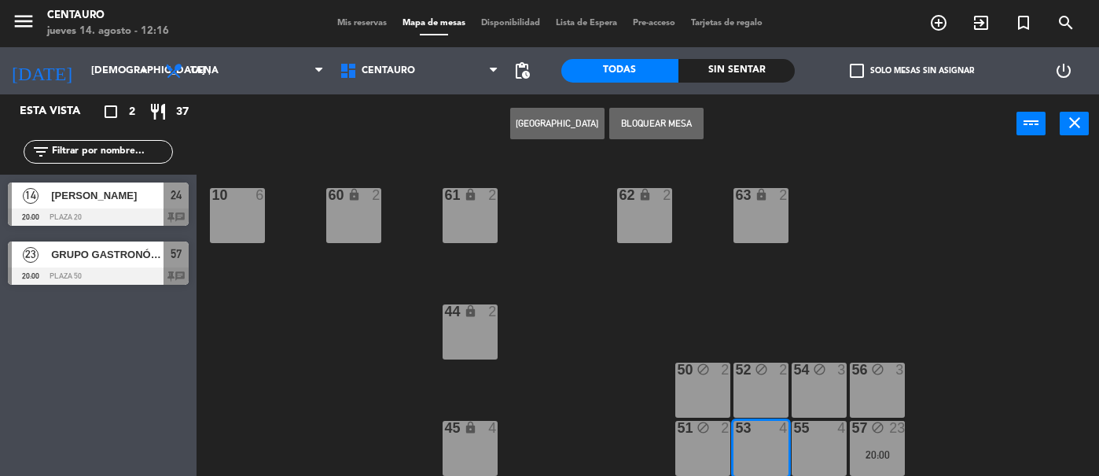
click at [666, 123] on button "Bloquear Mesa" at bounding box center [656, 123] width 94 height 31
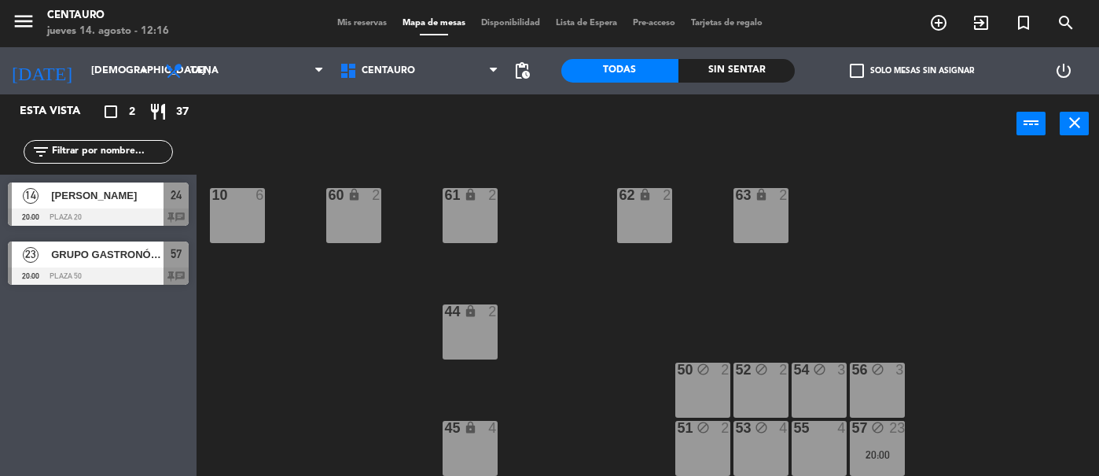
click at [813, 462] on div "55 4" at bounding box center [819, 448] width 55 height 55
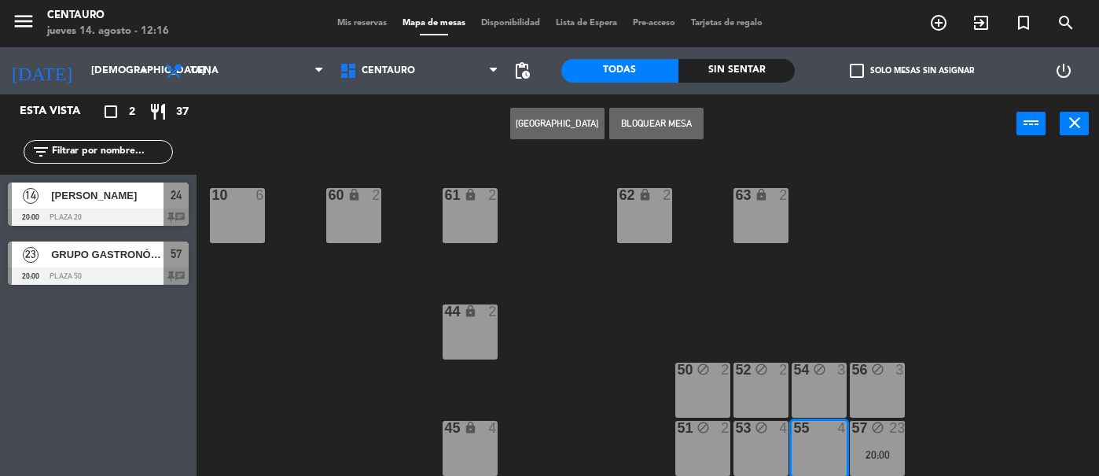
click at [665, 134] on button "Bloquear Mesa" at bounding box center [656, 123] width 94 height 31
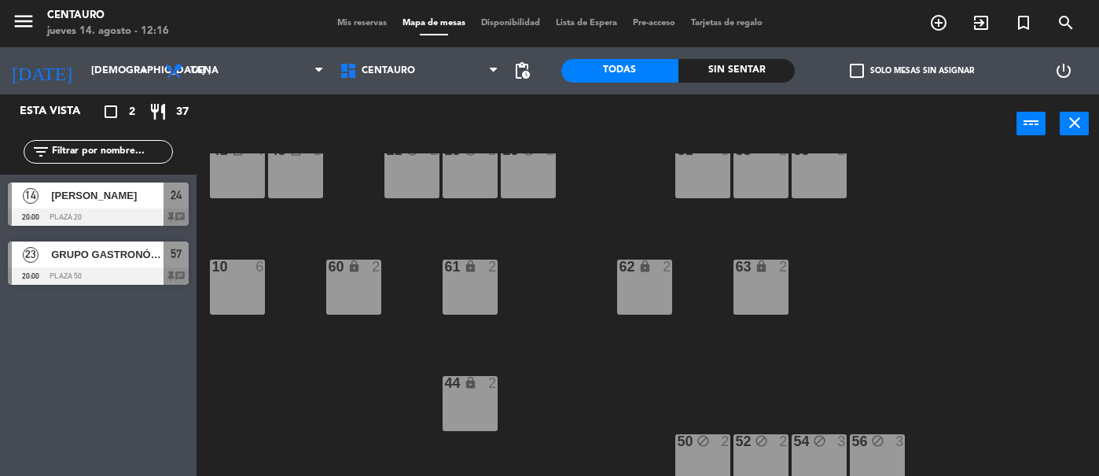
scroll to position [0, 0]
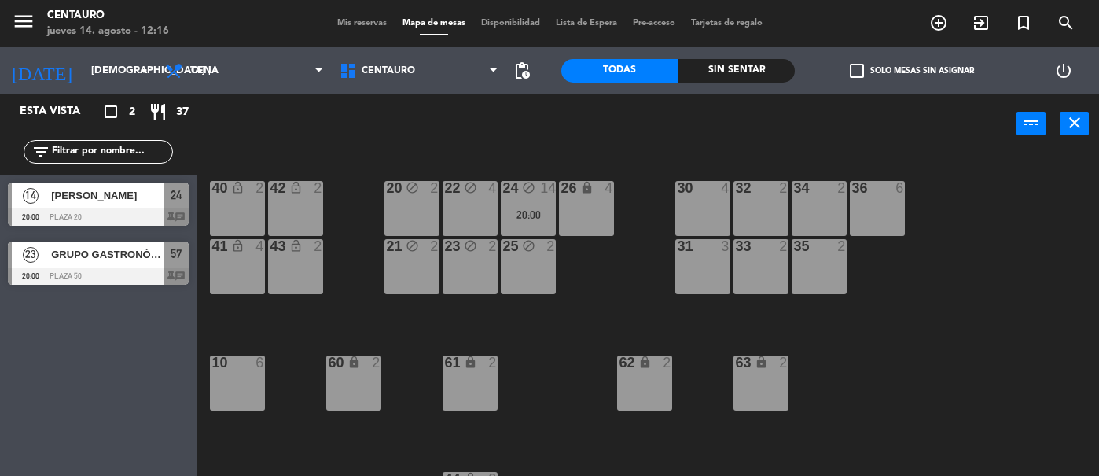
click at [106, 245] on div "GRUPO GASTRONÓMICO" at bounding box center [107, 254] width 114 height 26
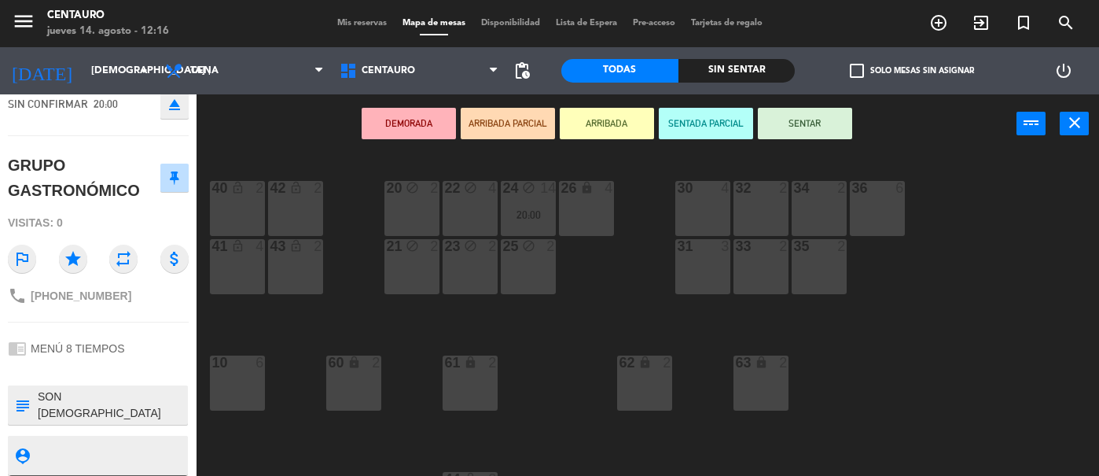
scroll to position [158, 0]
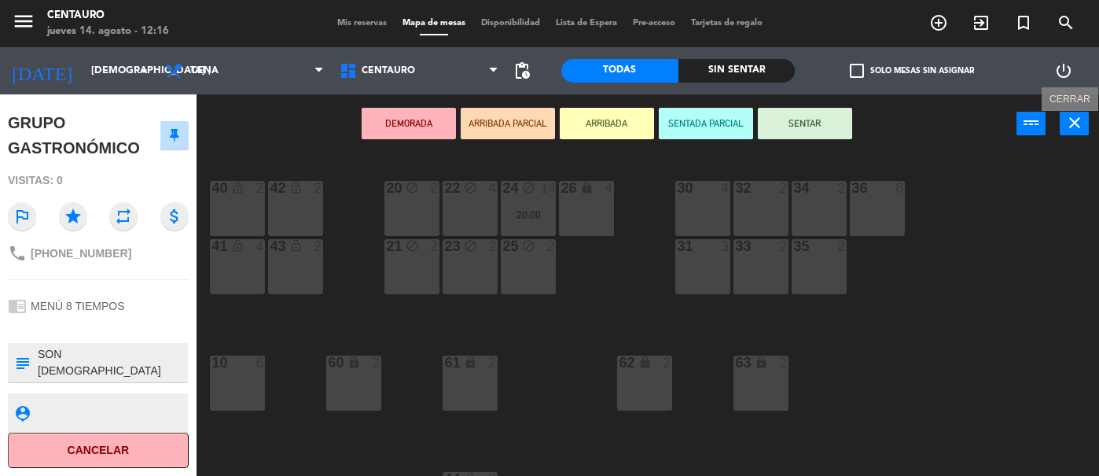
click at [1077, 130] on icon "close" at bounding box center [1074, 122] width 19 height 19
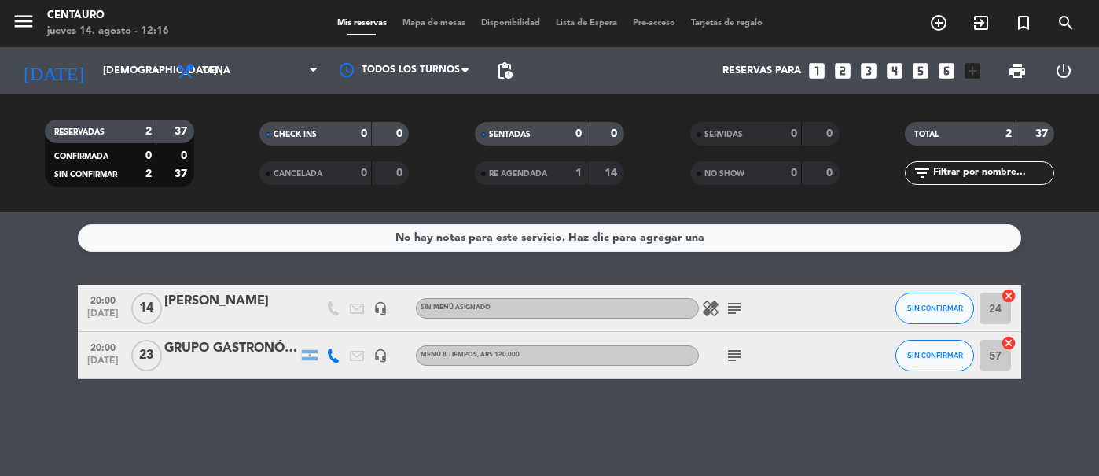
click at [405, 21] on span "Mapa de mesas" at bounding box center [434, 23] width 79 height 9
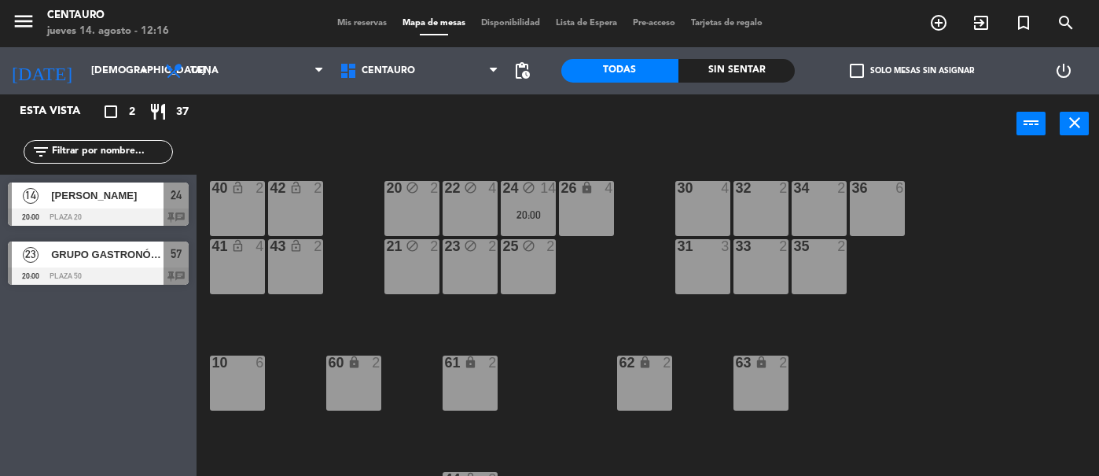
click at [128, 252] on span "GRUPO GASTRONÓMICO" at bounding box center [107, 254] width 112 height 17
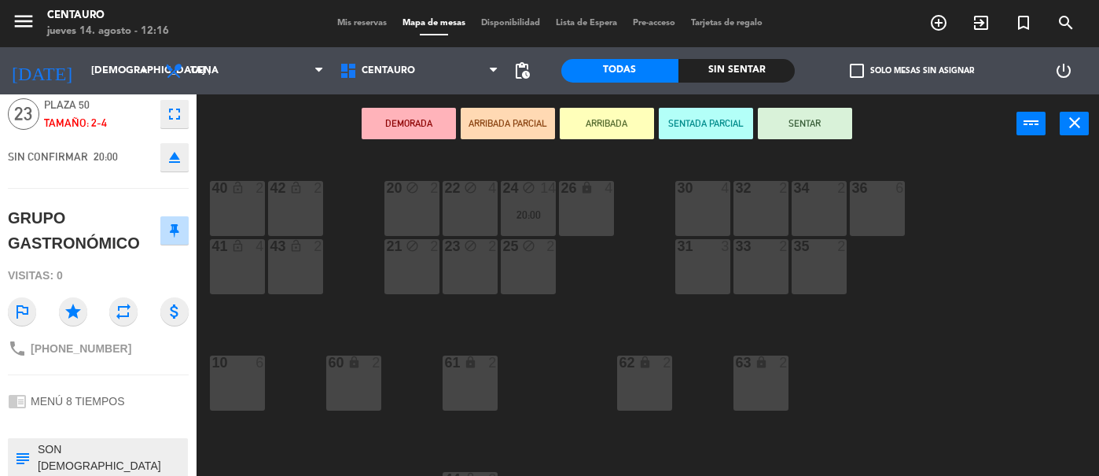
scroll to position [158, 0]
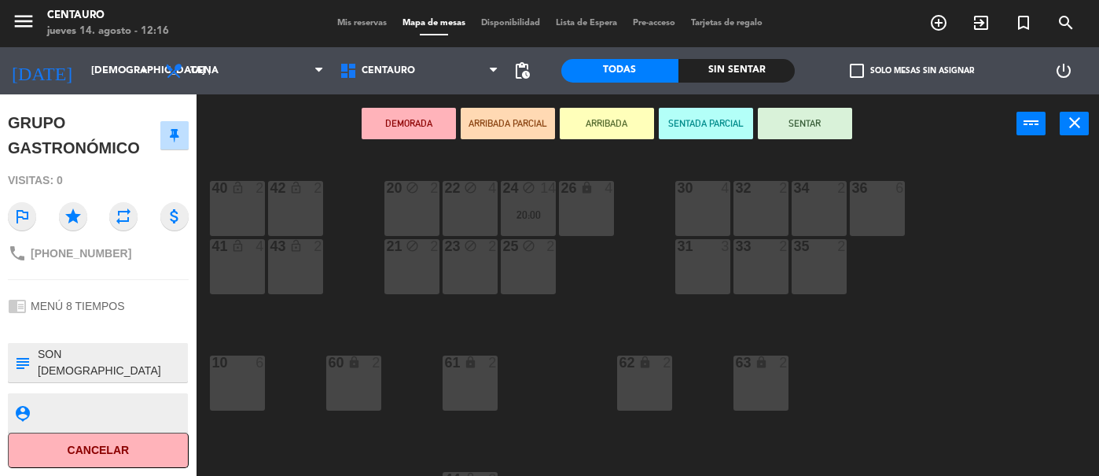
click at [203, 326] on div "57 open_in_new receipt 8:00 PM jue., [DATE] personas GRUPO GASTRONÓMICO Mesa 57…" at bounding box center [98, 284] width 220 height 381
click at [359, 19] on span "Mis reservas" at bounding box center [361, 23] width 65 height 9
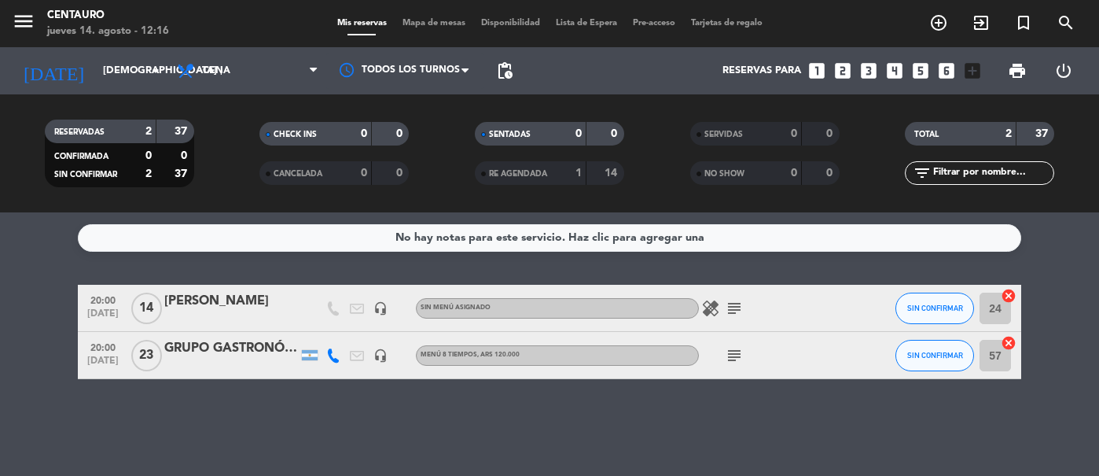
click at [406, 26] on span "Mapa de mesas" at bounding box center [434, 23] width 79 height 9
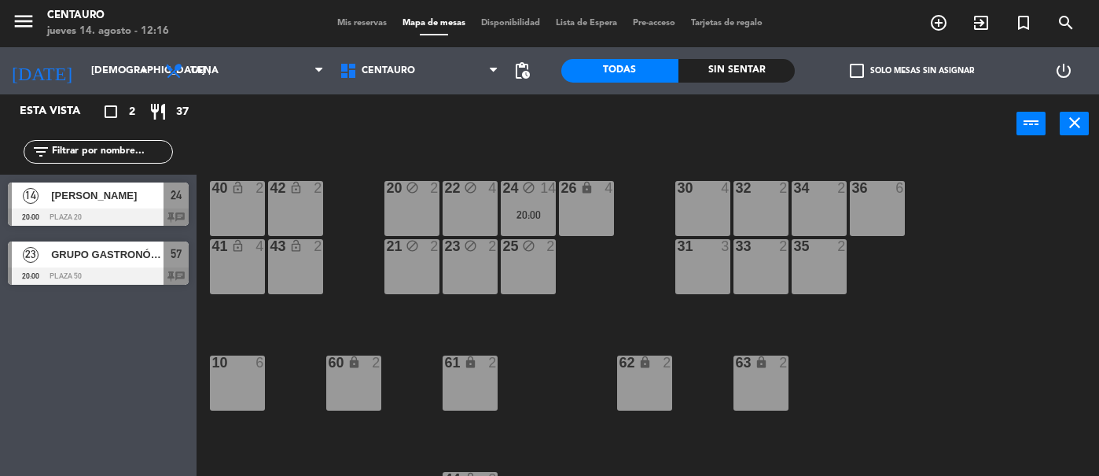
click at [866, 202] on div "36 6" at bounding box center [877, 208] width 55 height 55
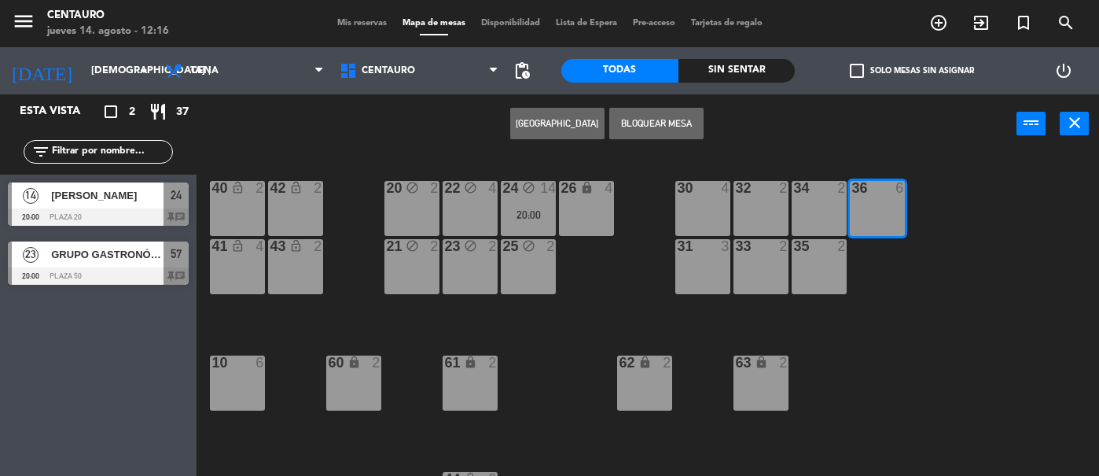
click at [576, 125] on button "[GEOGRAPHIC_DATA]" at bounding box center [557, 123] width 94 height 31
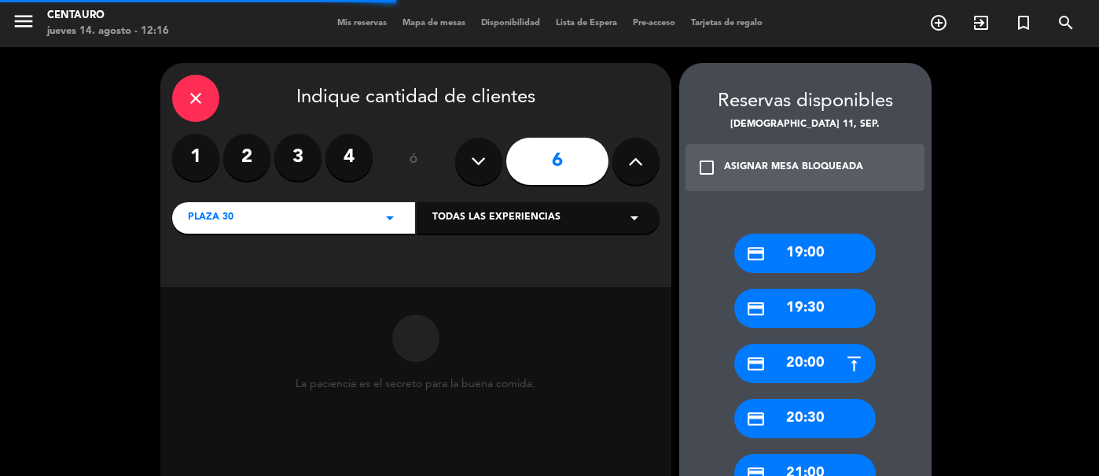
click at [641, 165] on icon at bounding box center [635, 161] width 15 height 24
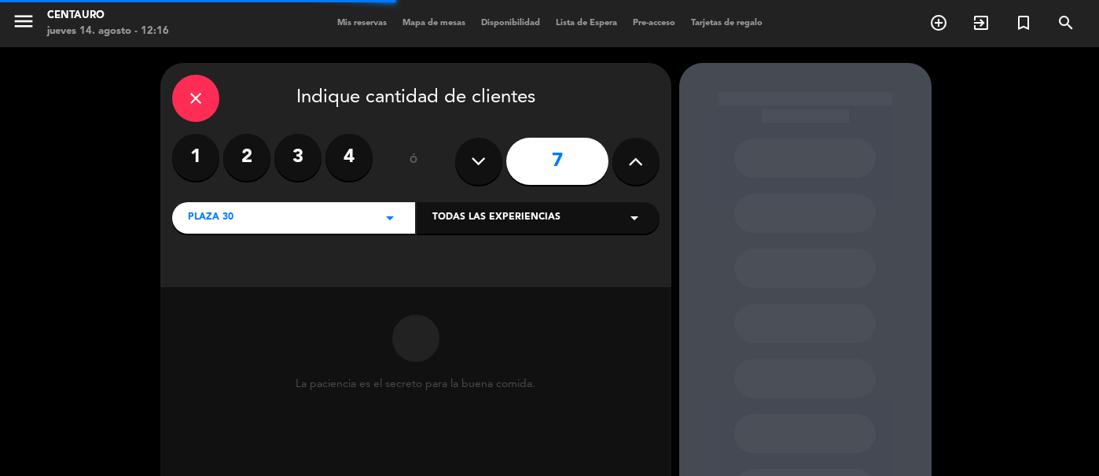
click at [641, 165] on icon at bounding box center [635, 161] width 15 height 24
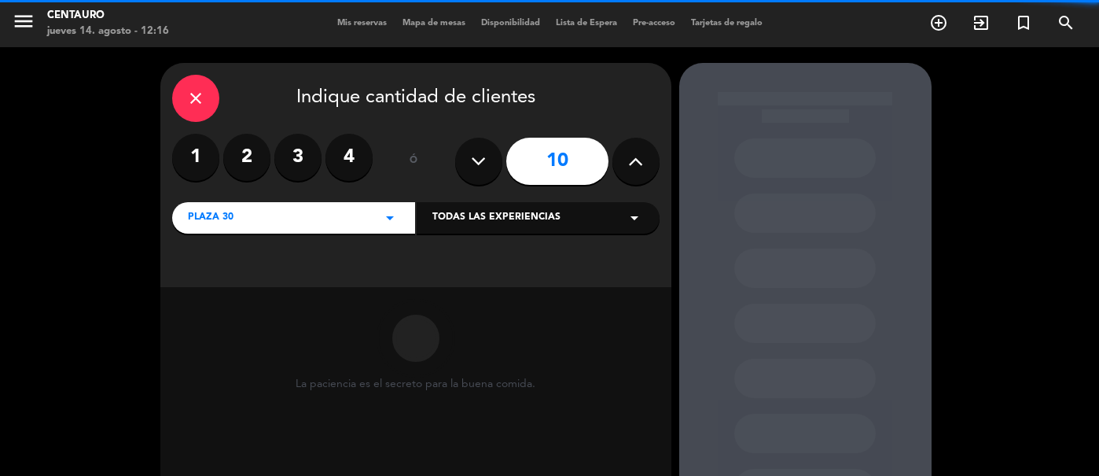
click at [641, 165] on icon at bounding box center [635, 161] width 15 height 24
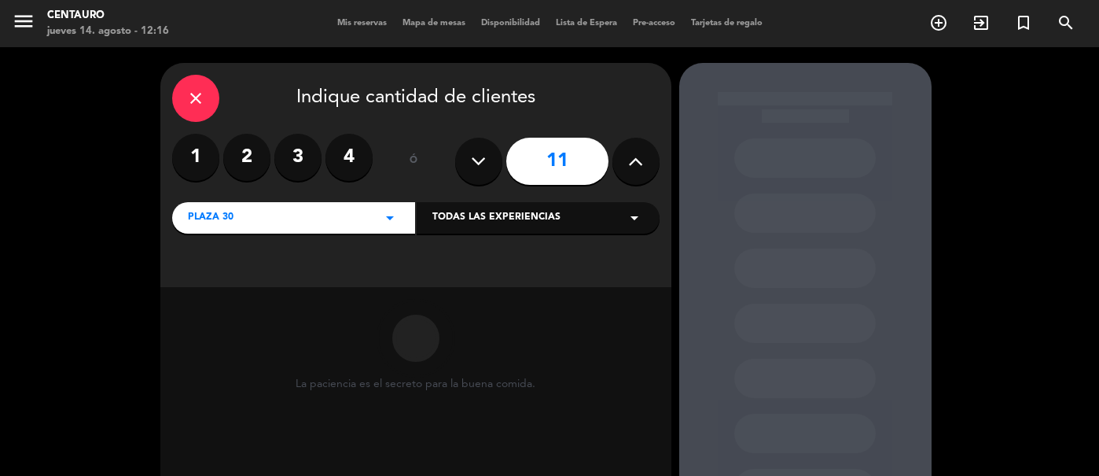
click at [641, 165] on icon at bounding box center [635, 161] width 15 height 24
type input "12"
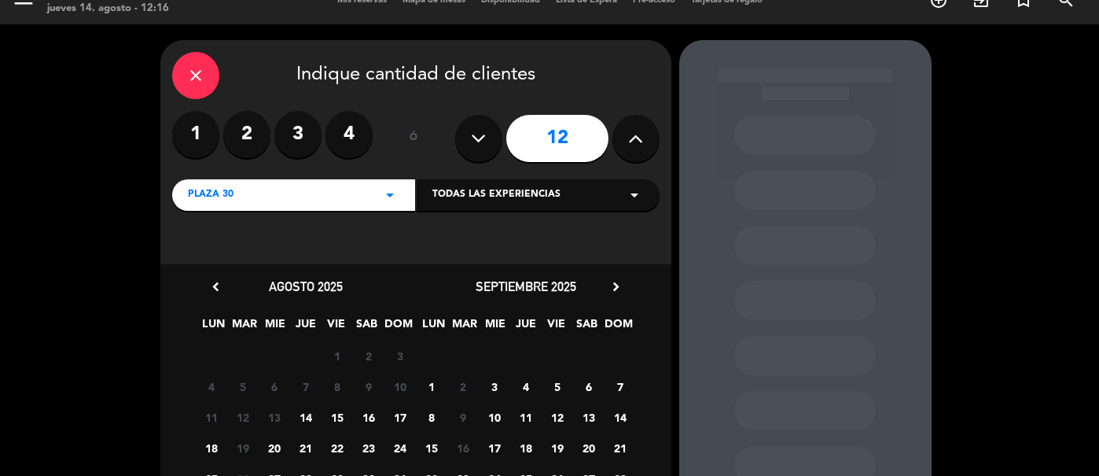
scroll to position [48, 0]
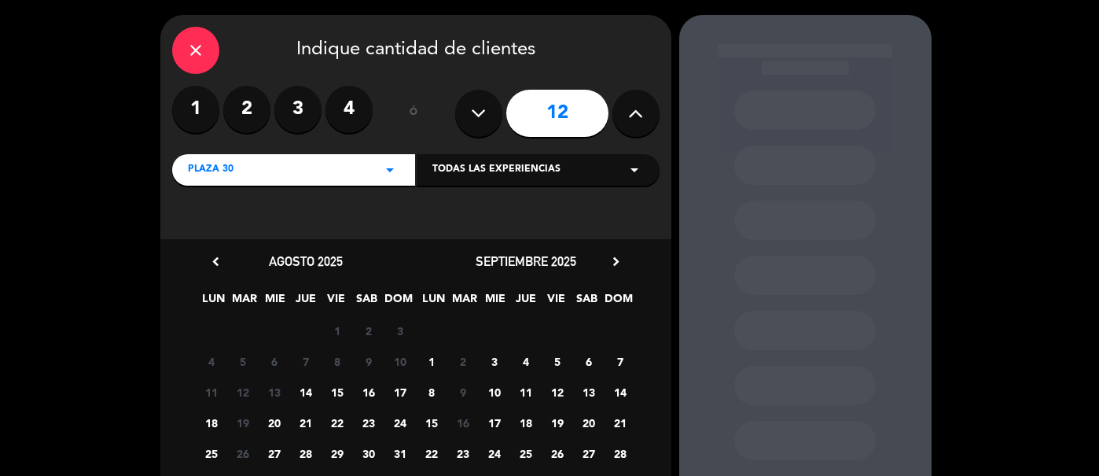
click at [529, 391] on span "11" at bounding box center [526, 392] width 26 height 26
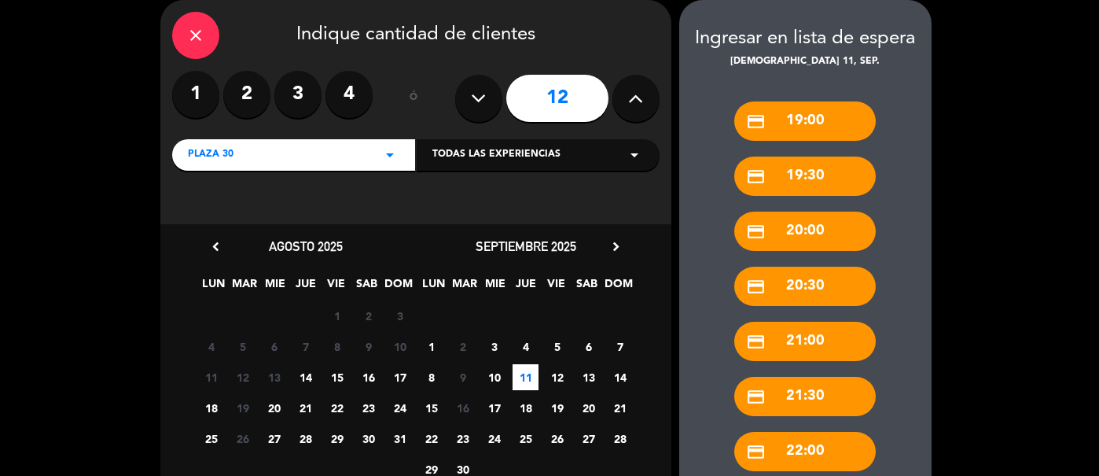
scroll to position [267, 0]
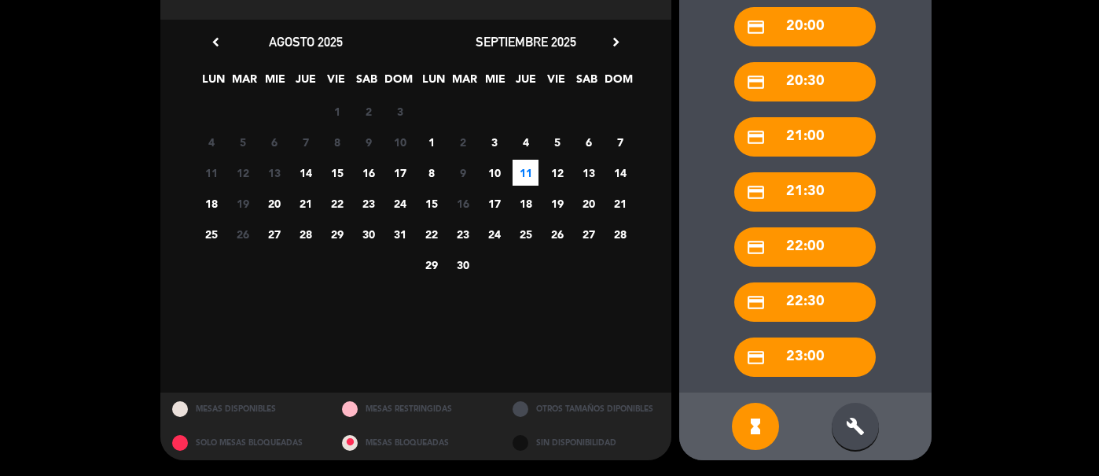
click at [853, 415] on div "build" at bounding box center [855, 426] width 47 height 47
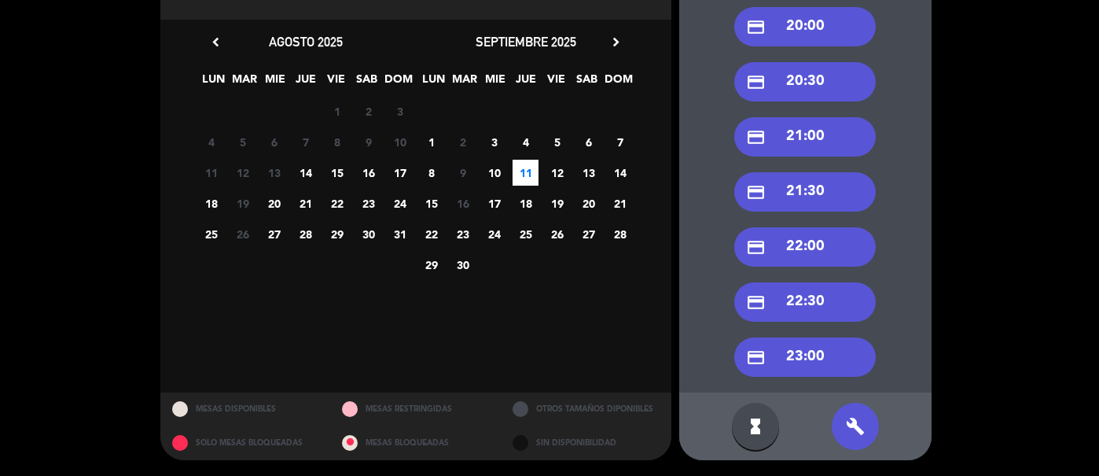
click at [801, 13] on div "credit_card 20:00" at bounding box center [805, 26] width 142 height 39
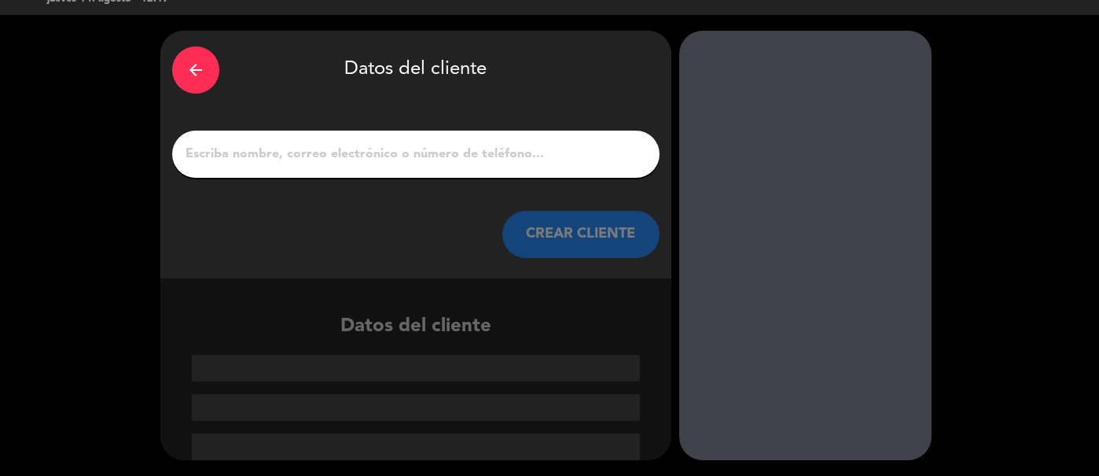
click at [378, 153] on input "1" at bounding box center [416, 154] width 464 height 22
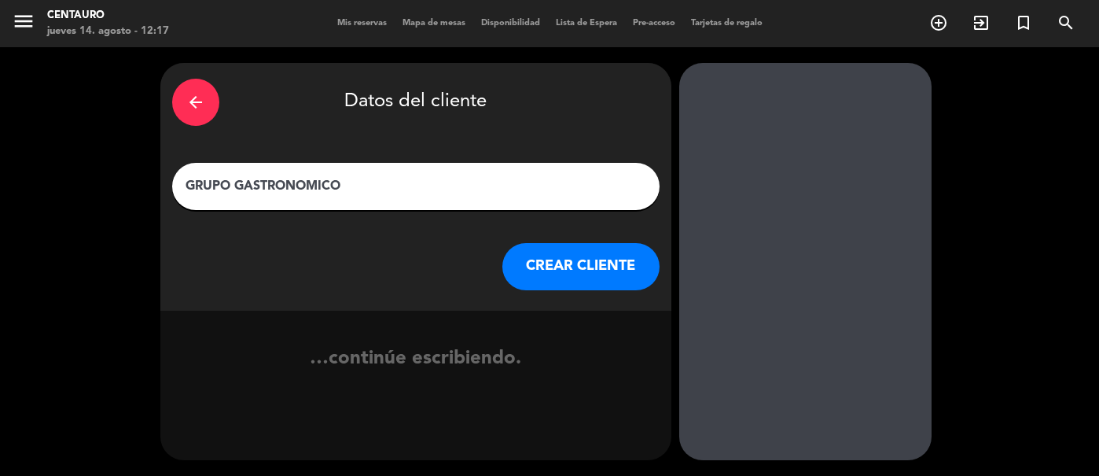
type input "GRUPO GASTRONOMICO"
click at [513, 259] on button "CREAR CLIENTE" at bounding box center [580, 266] width 157 height 47
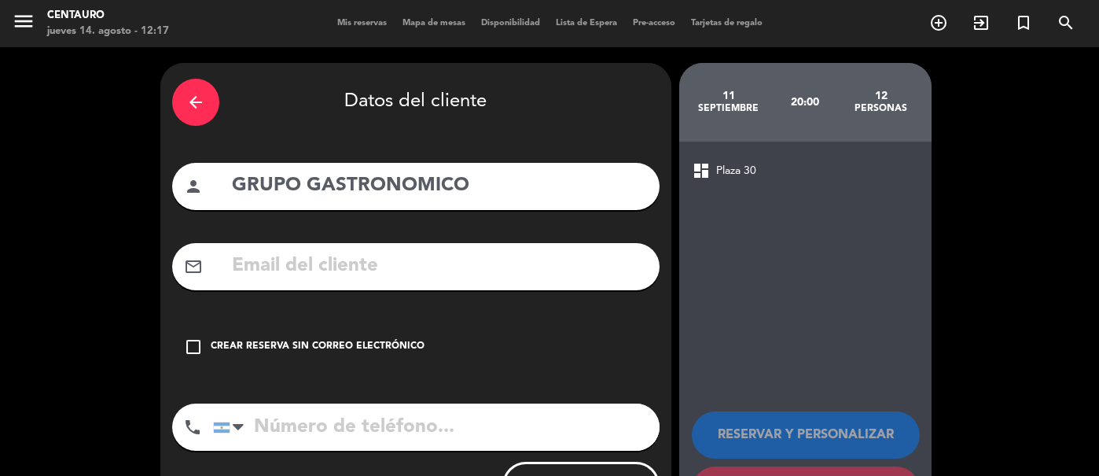
click at [270, 426] on input "tel" at bounding box center [436, 426] width 447 height 47
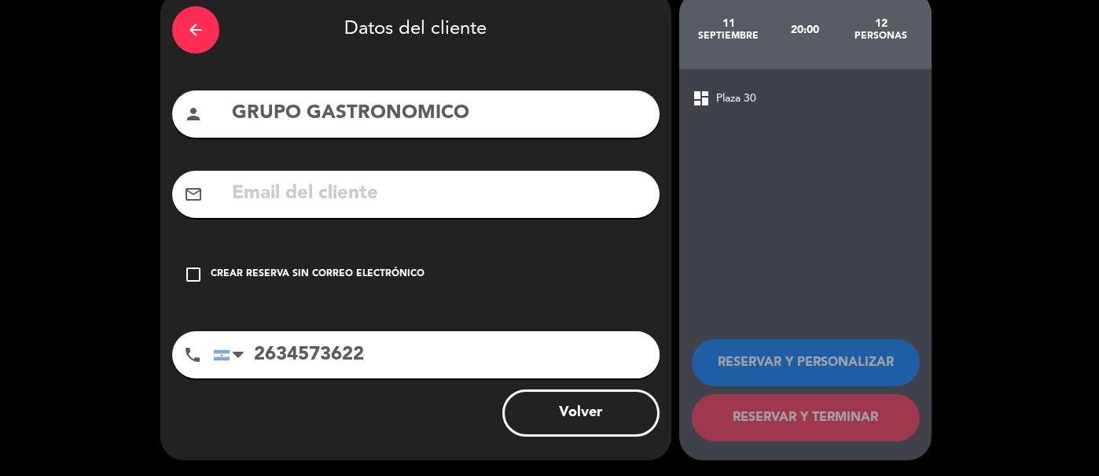
type input "2634573622"
click at [195, 285] on div "check_box_outline_blank Crear reserva sin correo electrónico" at bounding box center [415, 274] width 487 height 47
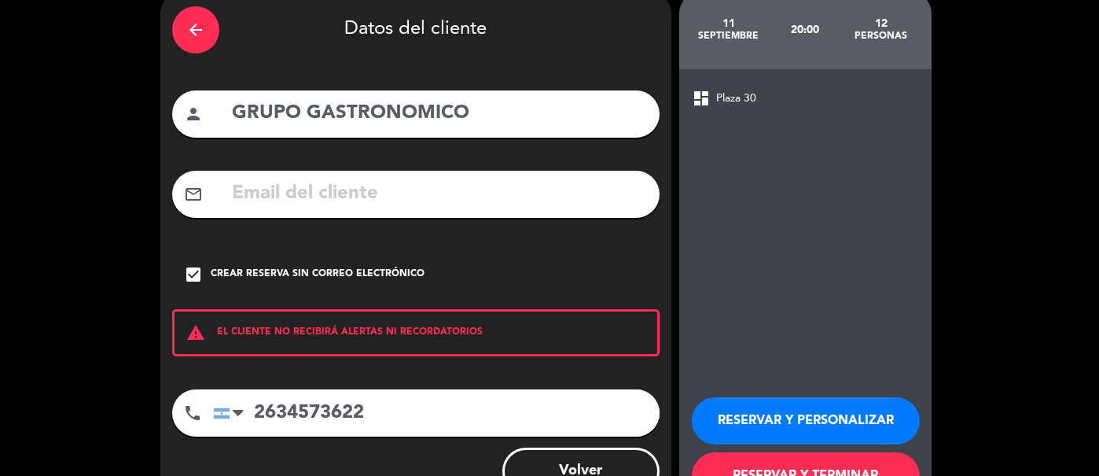
click at [750, 419] on button "RESERVAR Y PERSONALIZAR" at bounding box center [806, 420] width 228 height 47
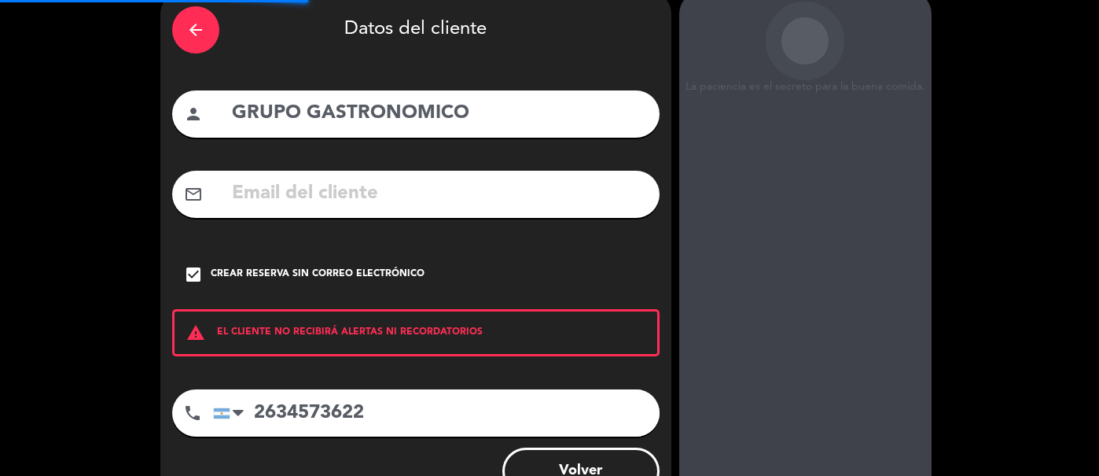
scroll to position [63, 0]
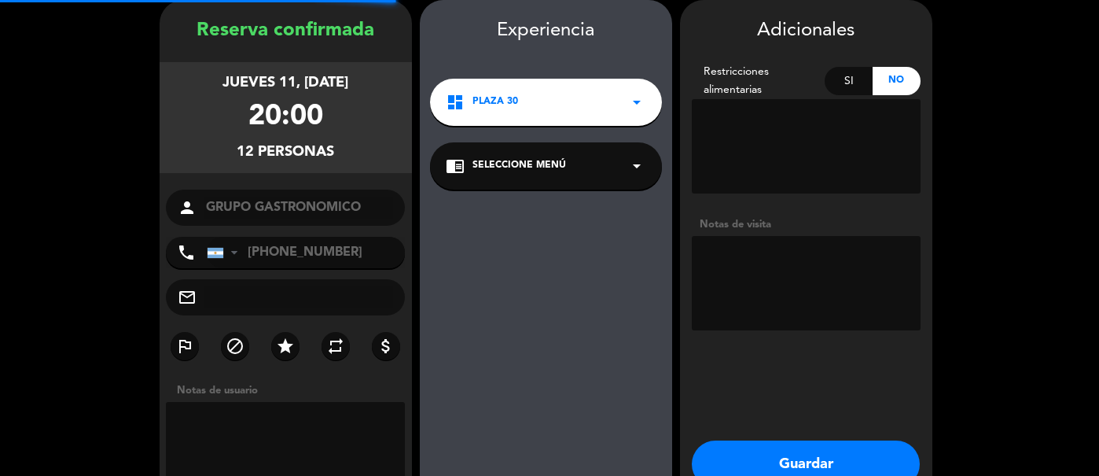
click at [777, 318] on textarea at bounding box center [806, 283] width 229 height 94
type textarea "Reserva de Ema."
click at [810, 452] on button "Guardar" at bounding box center [806, 463] width 228 height 47
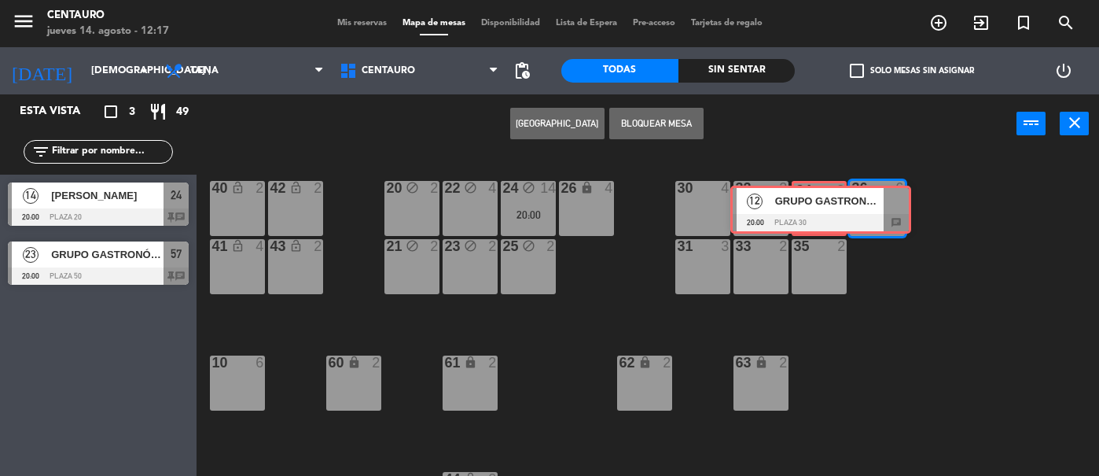
drag, startPoint x: 83, startPoint y: 306, endPoint x: 805, endPoint y: 192, distance: 731.5
click at [805, 192] on div "Esta vista crop_square 3 restaurant 49 filter_list 14 [PERSON_NAME] 20:00 Plaza…" at bounding box center [549, 284] width 1099 height 381
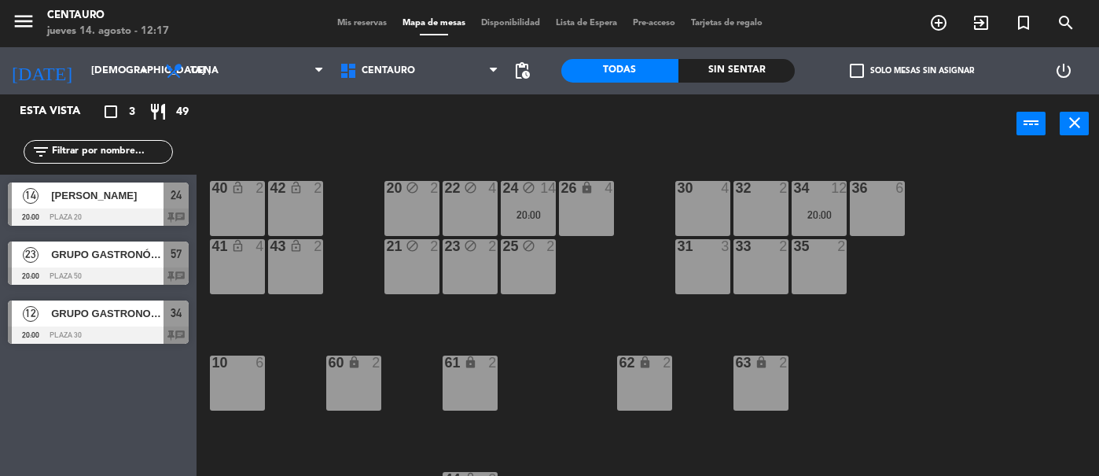
click at [807, 269] on div "35 2" at bounding box center [819, 266] width 55 height 55
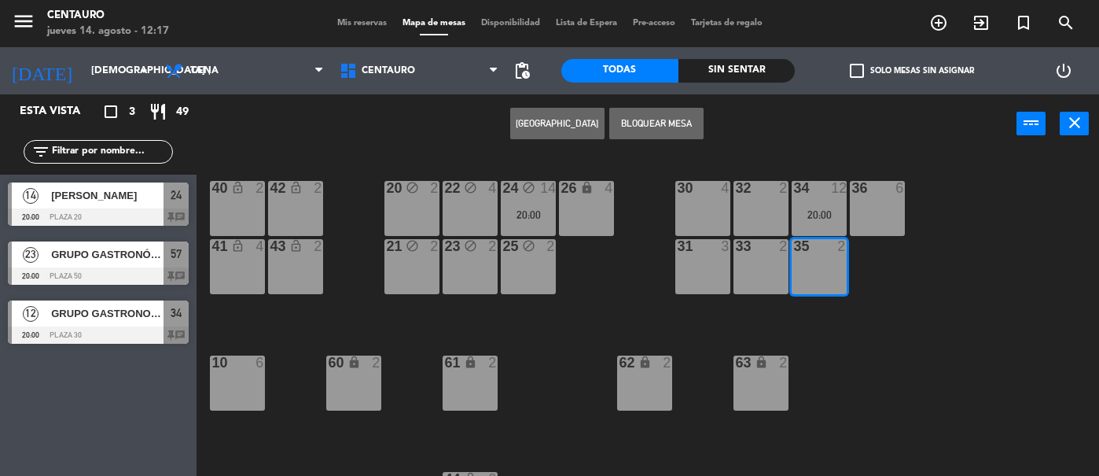
click at [644, 119] on button "Bloquear Mesa" at bounding box center [656, 123] width 94 height 31
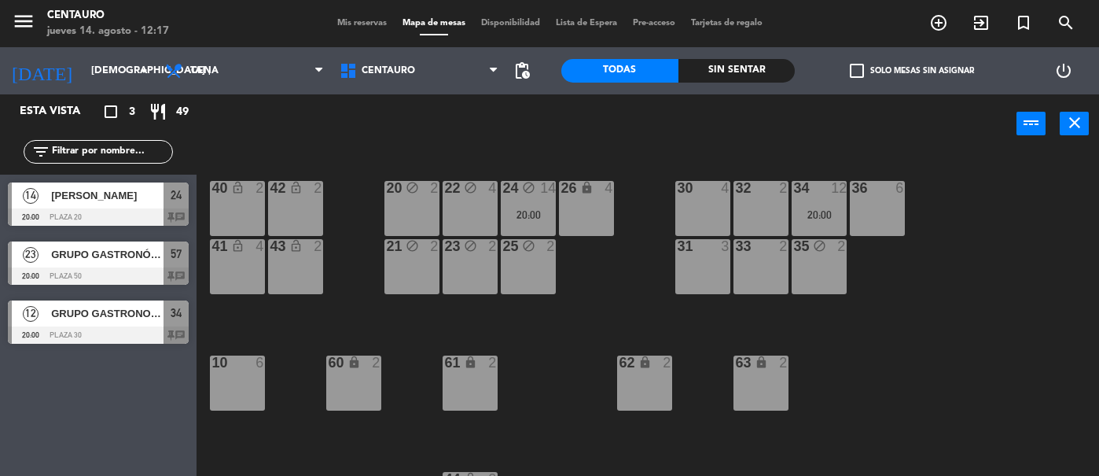
click at [898, 216] on div "36 6" at bounding box center [877, 208] width 55 height 55
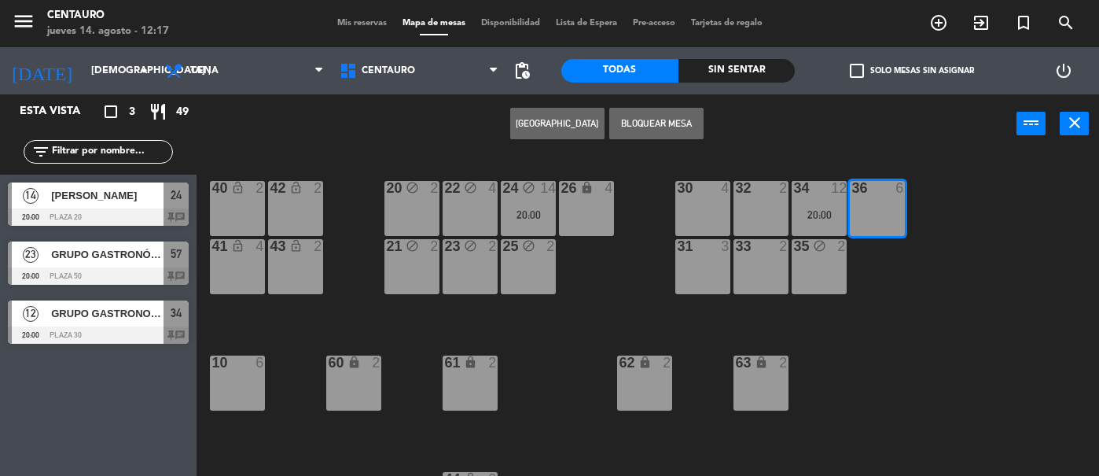
click at [647, 113] on button "Bloquear Mesa" at bounding box center [656, 123] width 94 height 31
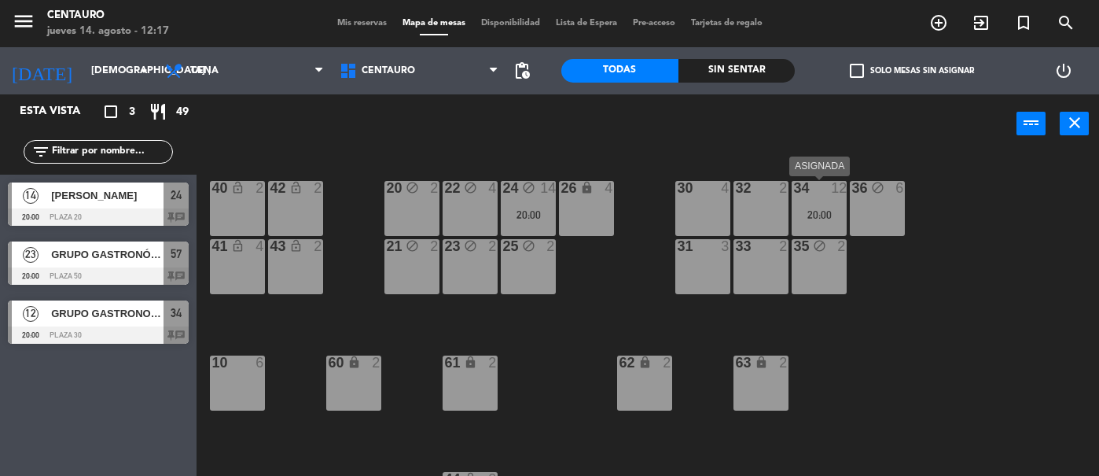
click at [841, 216] on div "20:00" at bounding box center [819, 214] width 55 height 11
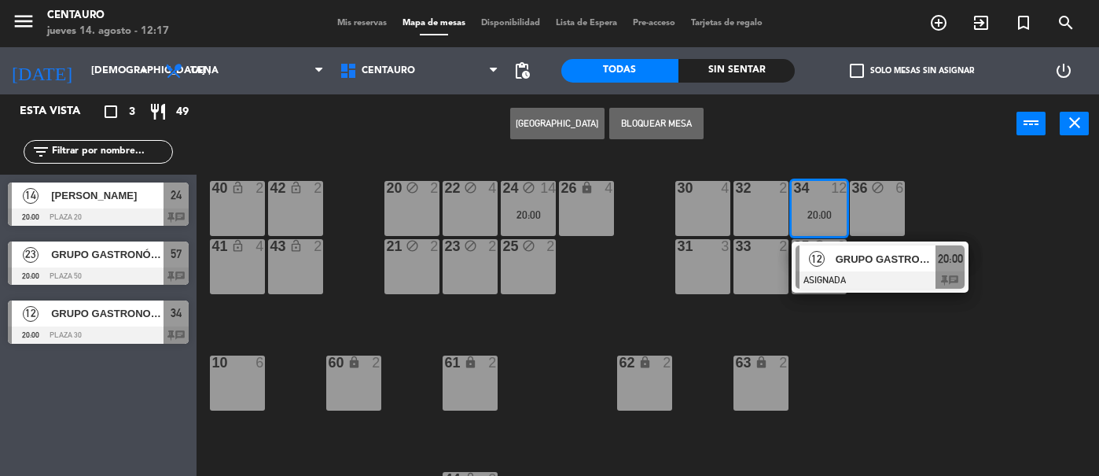
click at [666, 116] on button "Bloquear Mesa" at bounding box center [656, 123] width 94 height 31
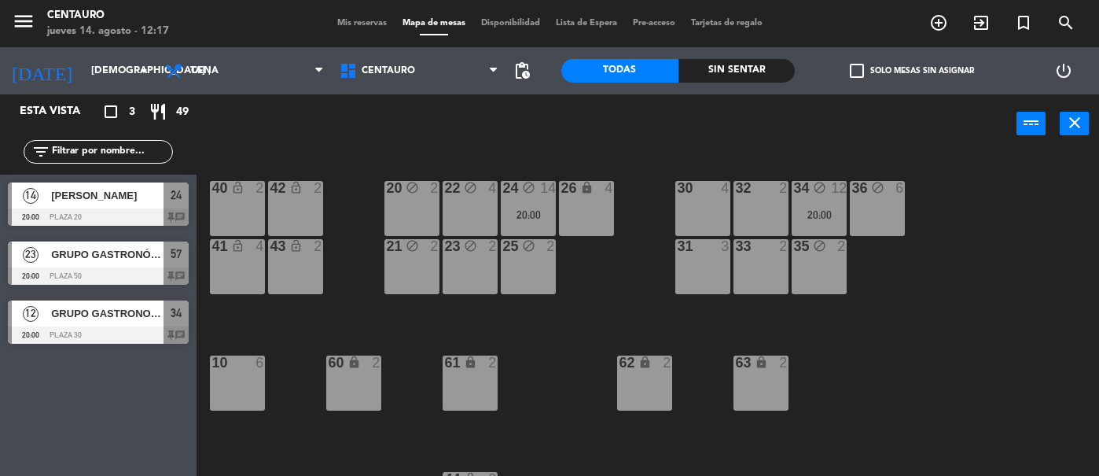
click at [774, 204] on div "32 2" at bounding box center [761, 208] width 55 height 55
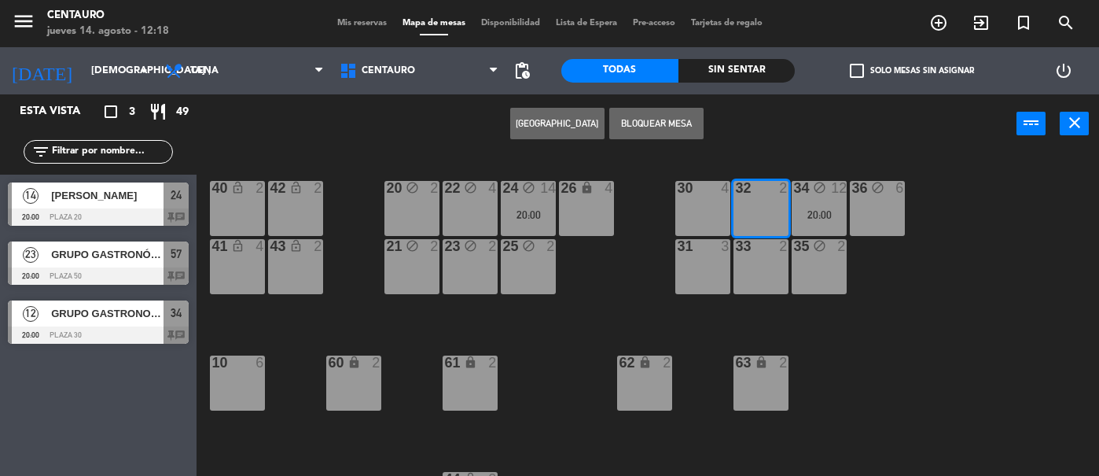
click at [661, 132] on button "Bloquear Mesa" at bounding box center [656, 123] width 94 height 31
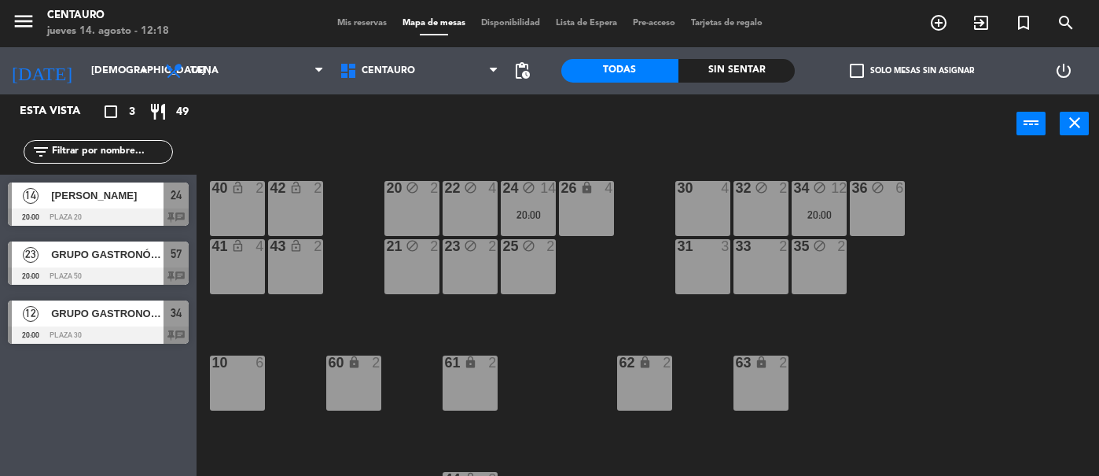
click at [745, 271] on div "33 2" at bounding box center [761, 266] width 55 height 55
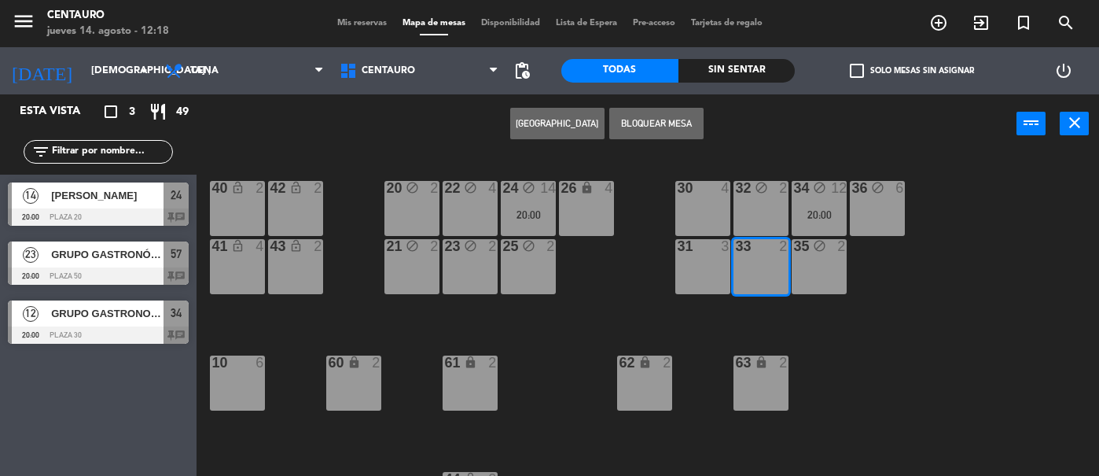
click at [669, 117] on button "Bloquear Mesa" at bounding box center [656, 123] width 94 height 31
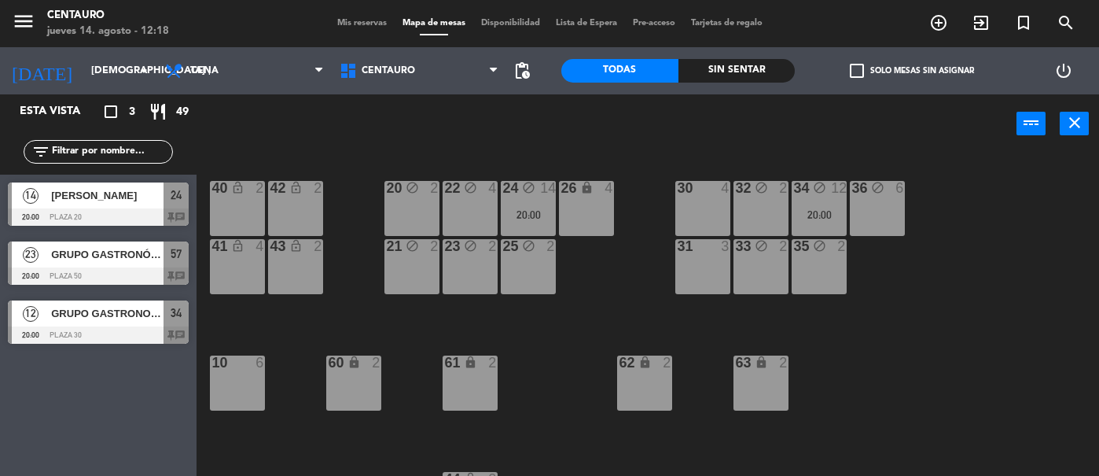
click at [711, 194] on div at bounding box center [703, 188] width 26 height 14
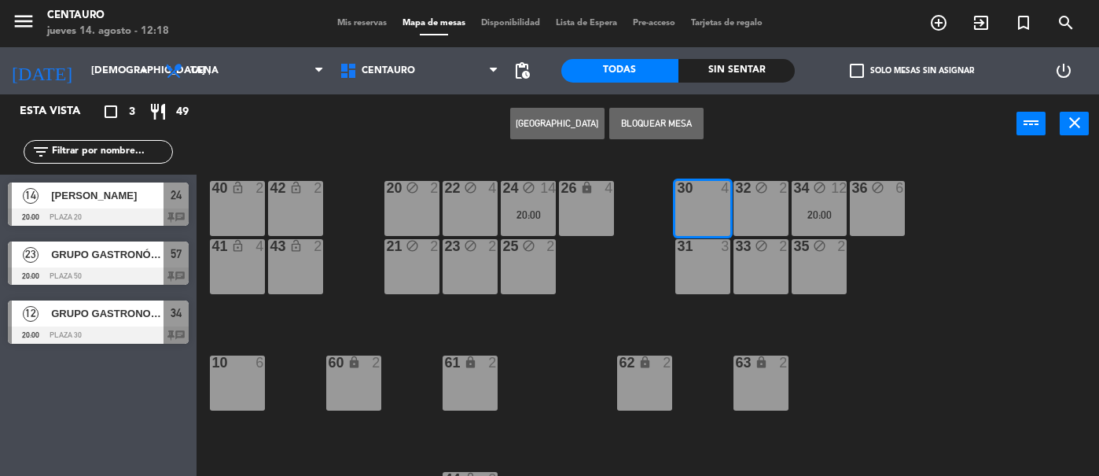
click at [664, 123] on button "Bloquear Mesa" at bounding box center [656, 123] width 94 height 31
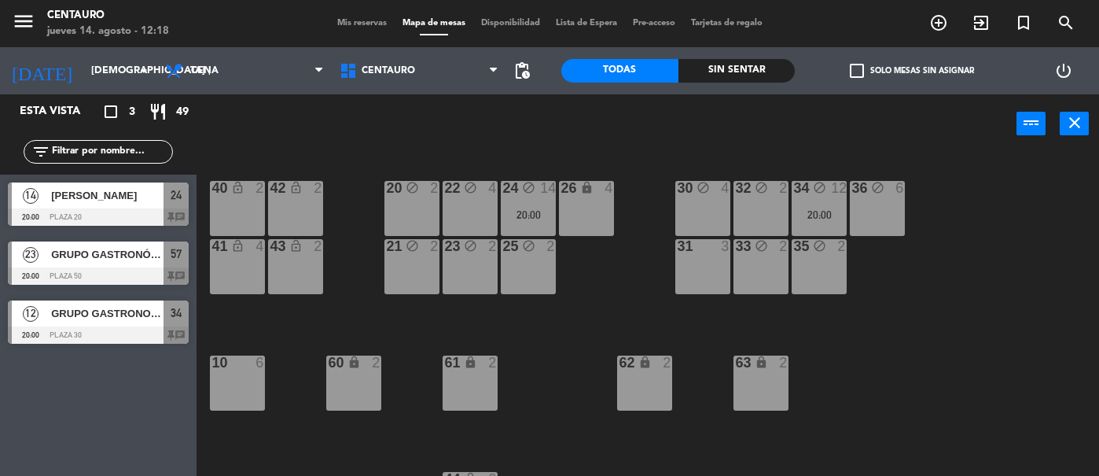
click at [708, 264] on div "31 3" at bounding box center [702, 266] width 55 height 55
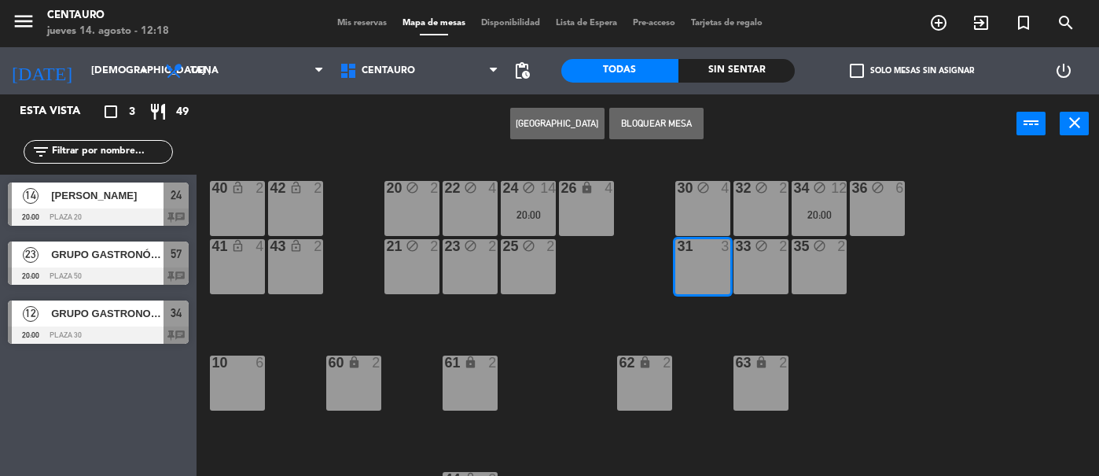
click at [664, 124] on button "Bloquear Mesa" at bounding box center [656, 123] width 94 height 31
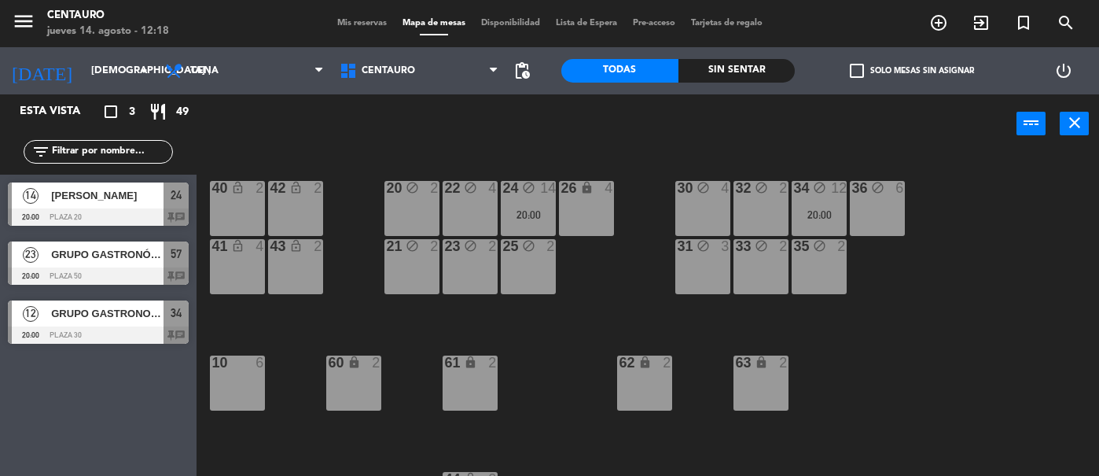
click at [356, 27] on span "Mis reservas" at bounding box center [361, 23] width 65 height 9
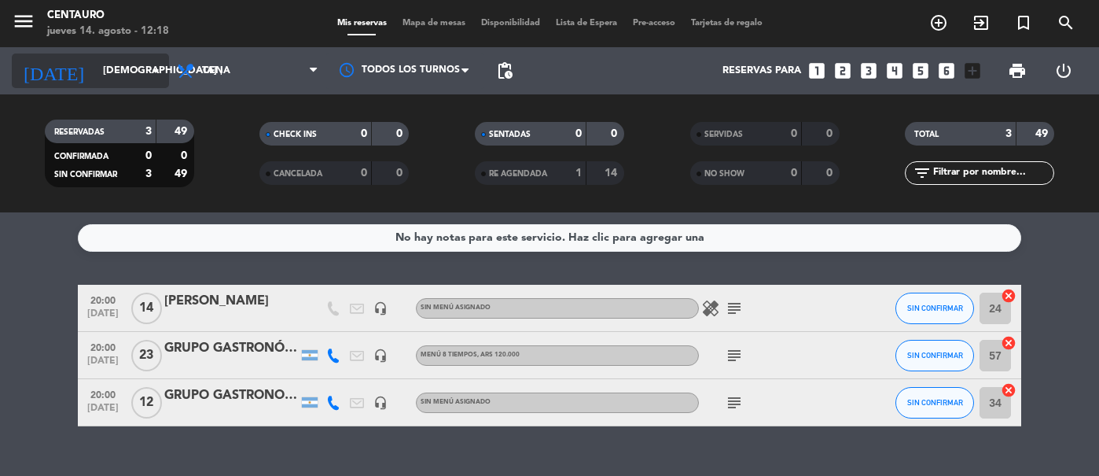
click at [150, 84] on input "[DEMOGRAPHIC_DATA] [DATE]" at bounding box center [162, 71] width 134 height 28
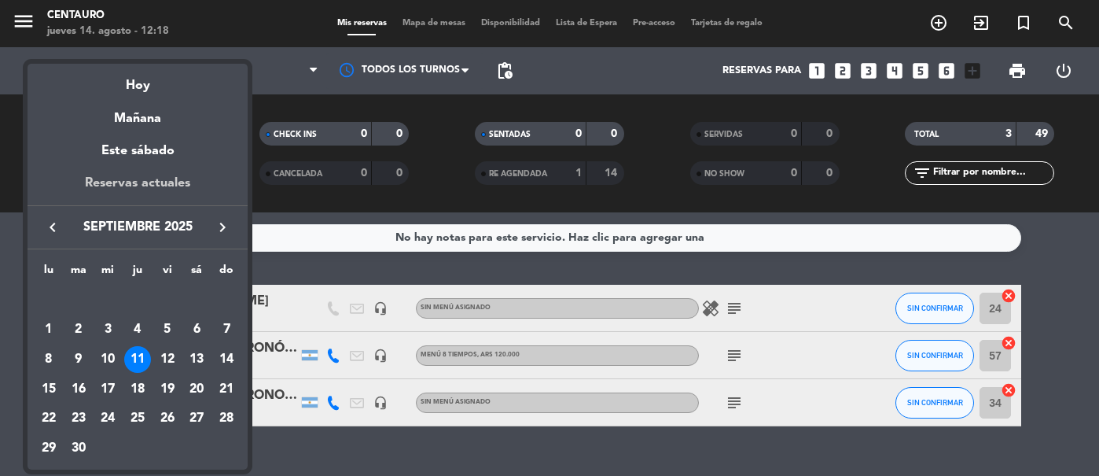
click at [142, 186] on div "Reservas actuales" at bounding box center [138, 189] width 220 height 32
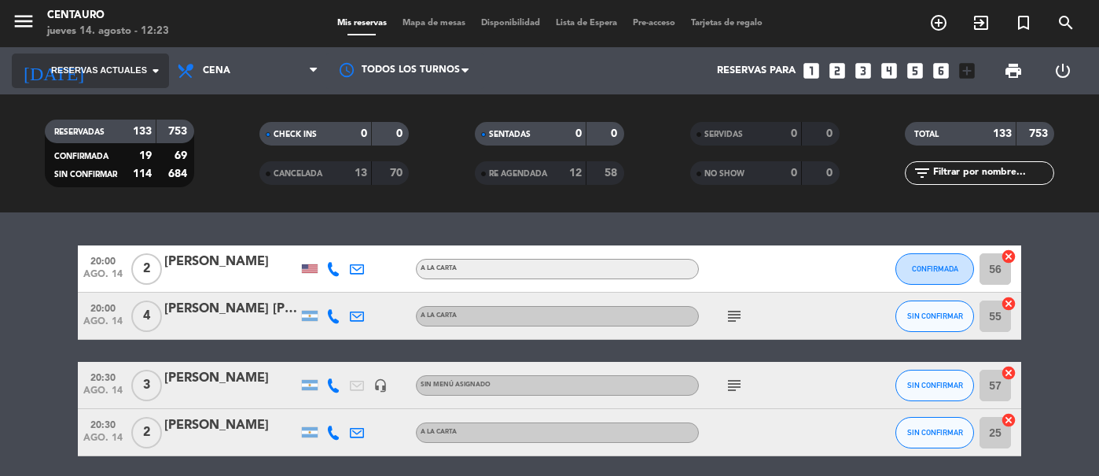
click at [149, 62] on icon "arrow_drop_down" at bounding box center [155, 70] width 19 height 19
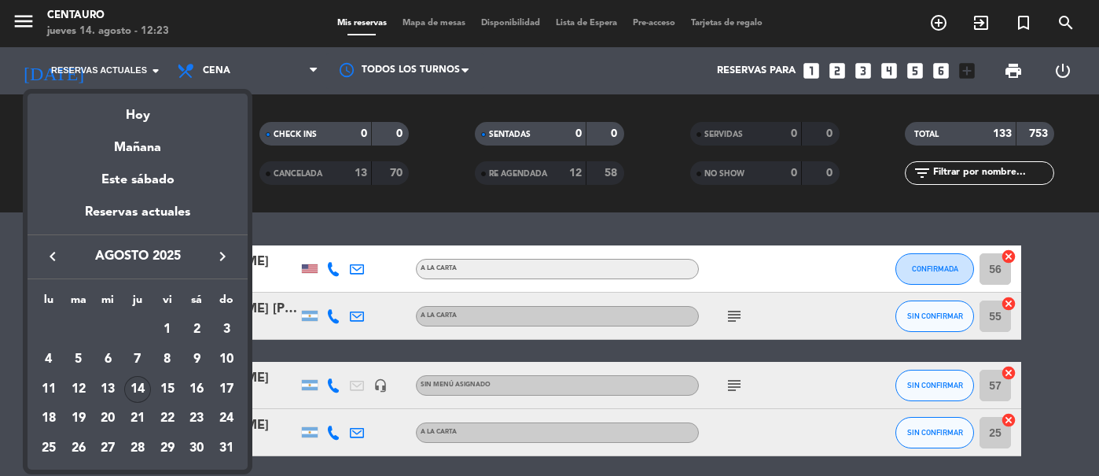
click at [138, 381] on div "14" at bounding box center [137, 389] width 27 height 27
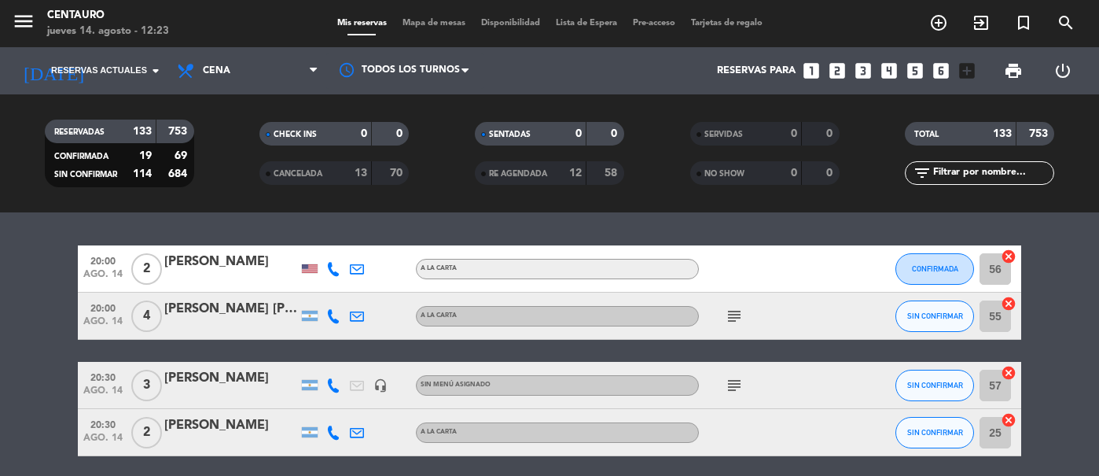
type input "jue. 14 ago."
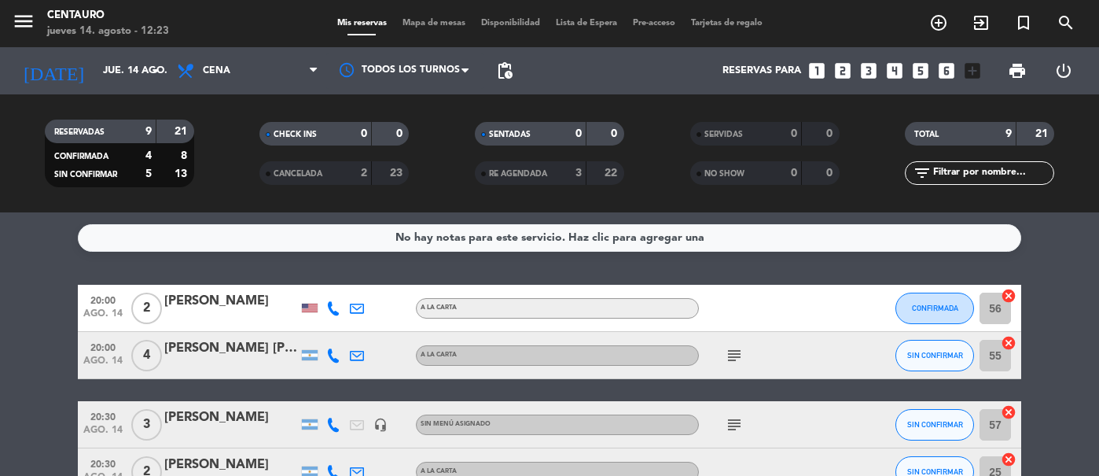
click at [518, 179] on div "RE AGENDADA" at bounding box center [515, 173] width 72 height 18
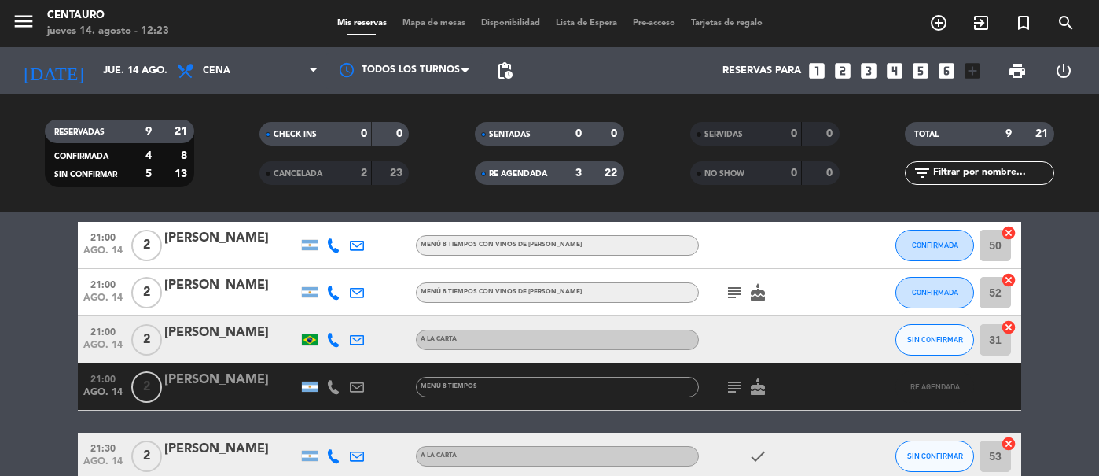
scroll to position [336, 0]
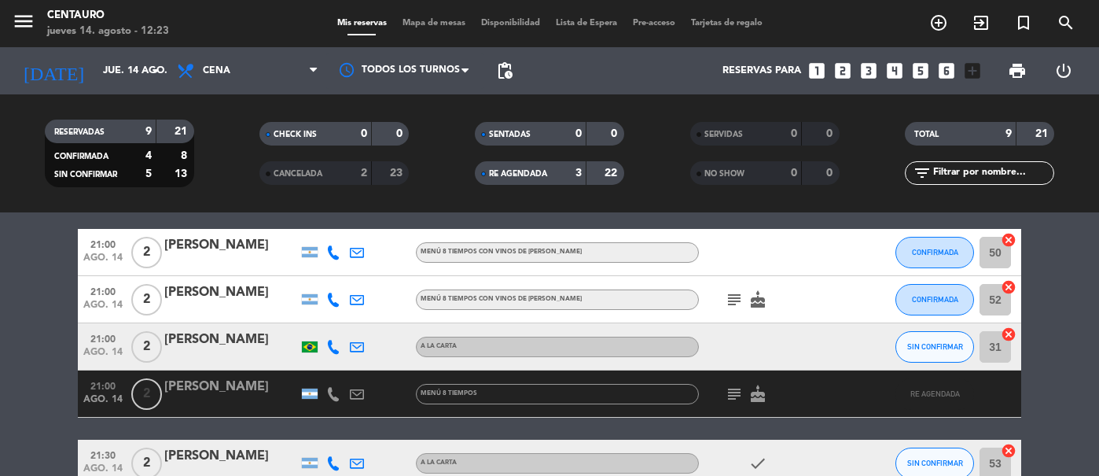
click at [546, 170] on span "RE AGENDADA" at bounding box center [518, 174] width 58 height 8
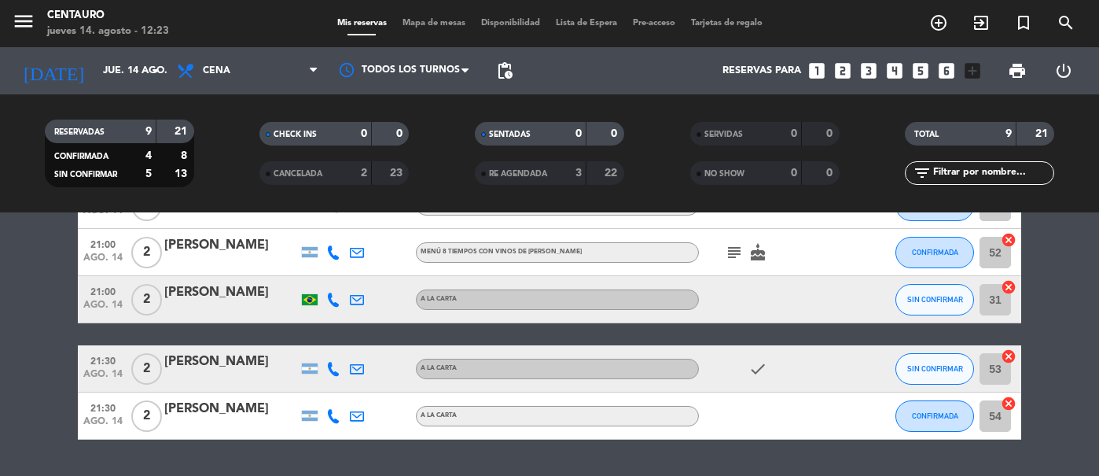
click at [330, 171] on div "CANCELADA" at bounding box center [299, 173] width 72 height 18
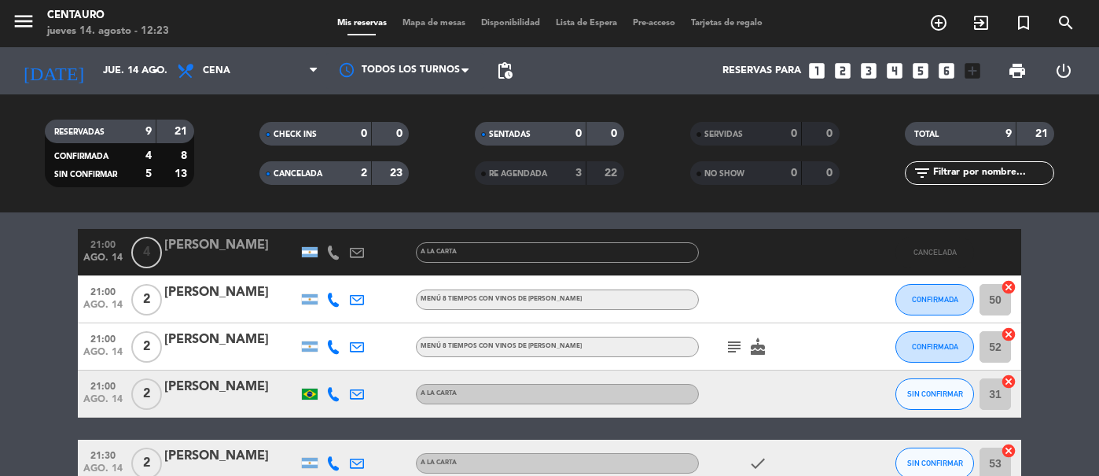
click at [332, 171] on div "CANCELADA" at bounding box center [299, 173] width 72 height 18
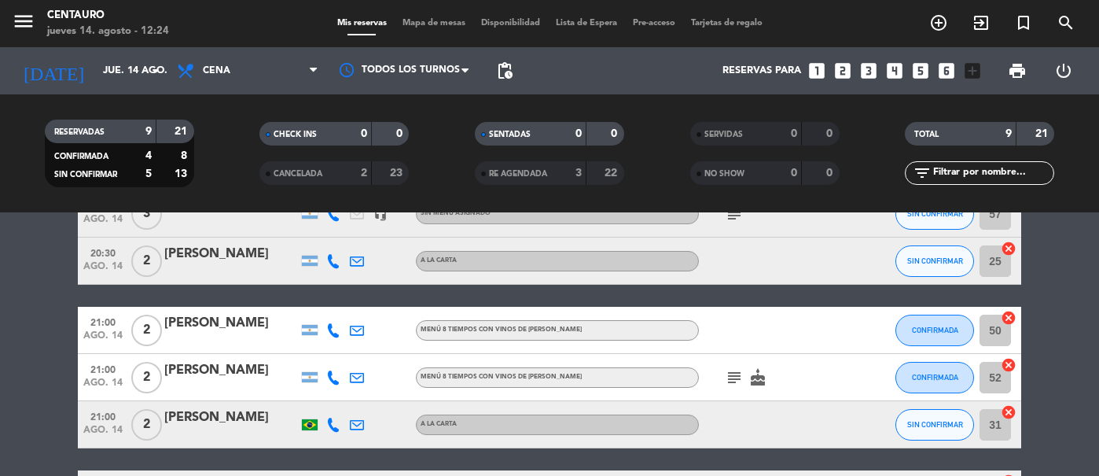
scroll to position [0, 0]
